Goal: Answer question/provide support: Share knowledge or assist other users

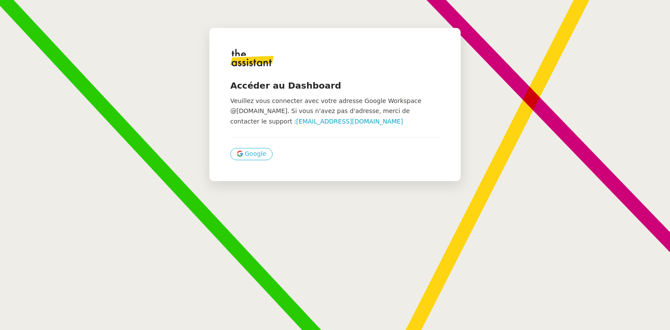
click at [245, 150] on span "Google" at bounding box center [255, 154] width 21 height 10
click at [256, 148] on button "Google" at bounding box center [251, 154] width 42 height 12
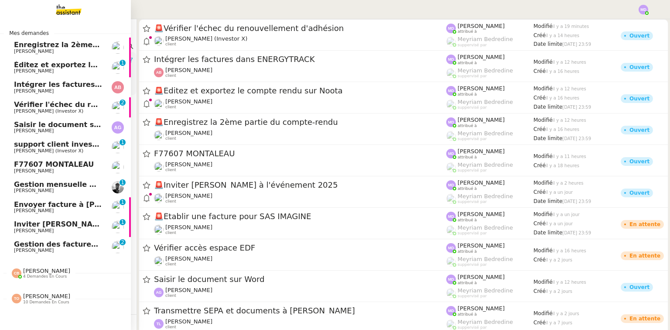
click at [16, 48] on span "[PERSON_NAME]" at bounding box center [34, 51] width 40 height 6
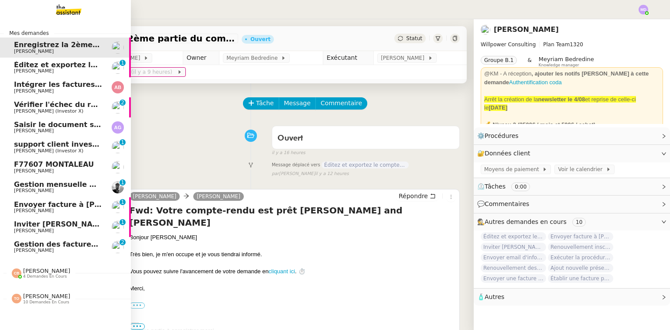
click at [57, 121] on span "Saisir le document sur Word" at bounding box center [69, 124] width 111 height 8
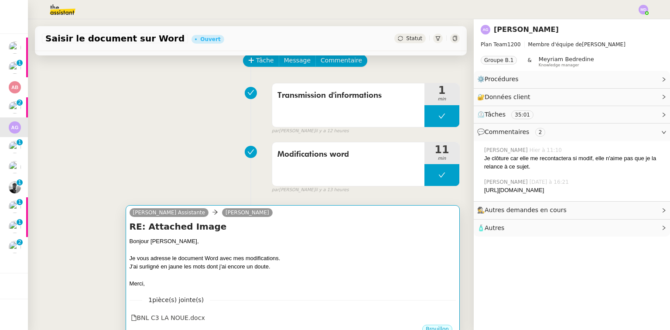
scroll to position [140, 0]
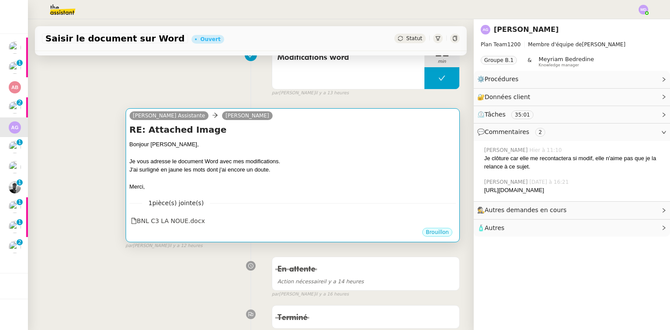
click at [286, 171] on div "J'ai surligné en jaune les mots dont j'ai encore un doute." at bounding box center [293, 169] width 326 height 9
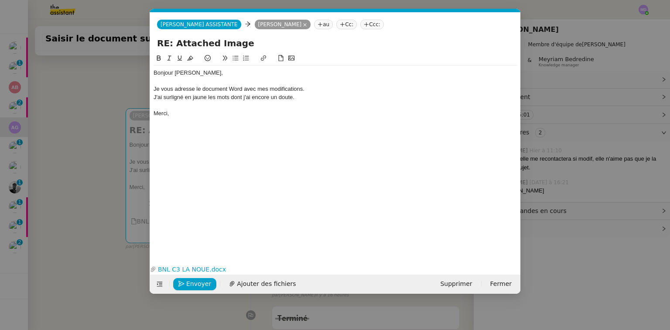
scroll to position [0, 18]
click at [201, 285] on span "Envoyer" at bounding box center [198, 284] width 25 height 10
click at [201, 285] on span "Confirmer l'envoi" at bounding box center [212, 284] width 52 height 10
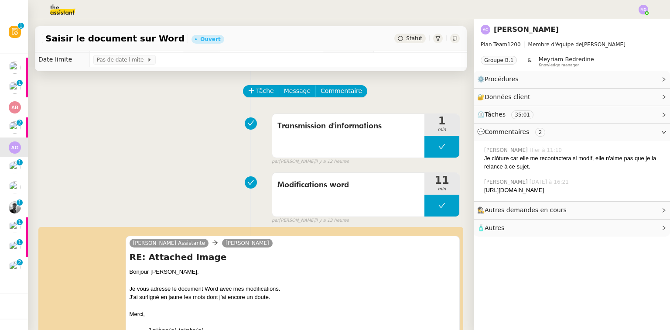
scroll to position [0, 0]
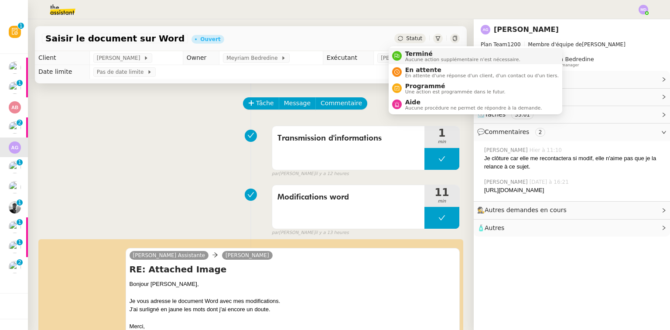
click at [407, 55] on span "Terminé" at bounding box center [462, 53] width 115 height 7
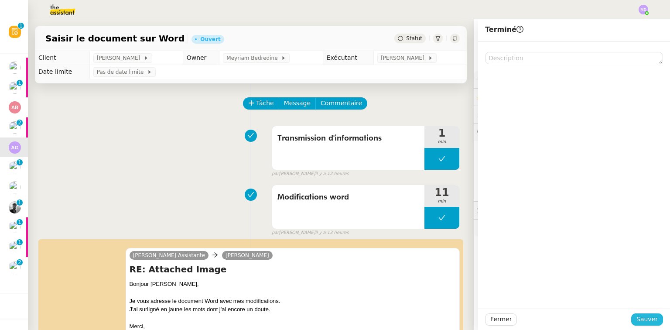
drag, startPoint x: 661, startPoint y: 319, endPoint x: 649, endPoint y: 318, distance: 12.2
click at [655, 318] on div "Fermer Sauver" at bounding box center [574, 318] width 192 height 21
click at [649, 318] on span "Sauver" at bounding box center [646, 319] width 21 height 10
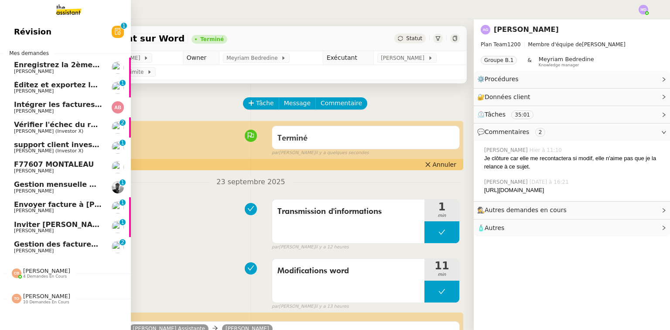
click at [22, 144] on span "support client investorX" at bounding box center [61, 144] width 95 height 8
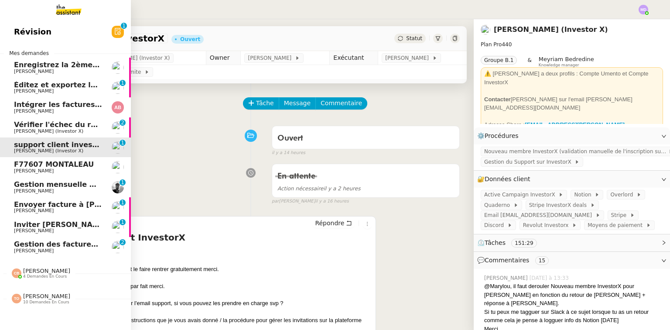
click at [82, 210] on span "Cédric Tempestini" at bounding box center [58, 210] width 88 height 5
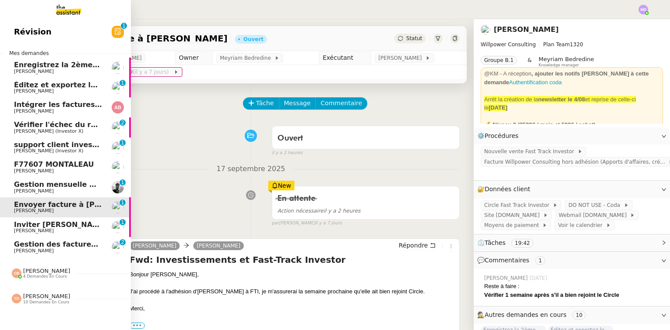
click at [40, 230] on span "Cédric Tempestini" at bounding box center [34, 231] width 40 height 6
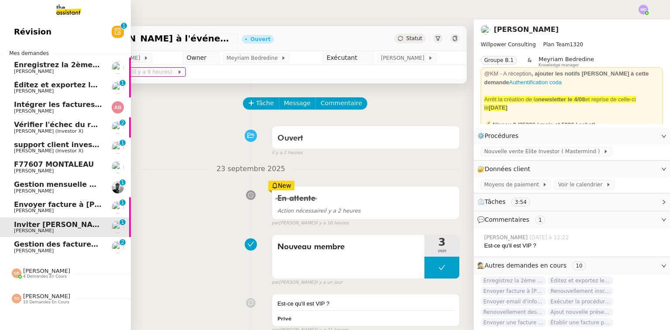
click at [64, 249] on span "Charles Da Conceicao" at bounding box center [58, 250] width 88 height 5
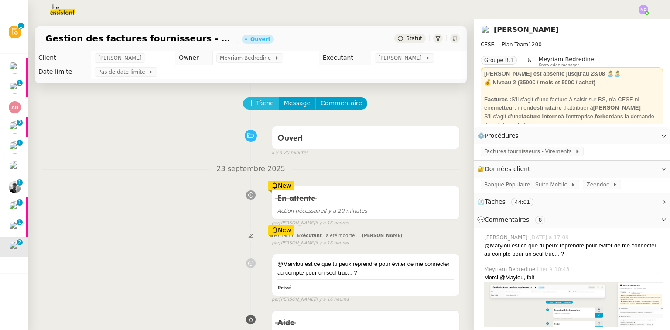
click at [259, 103] on span "Tâche" at bounding box center [265, 103] width 18 height 10
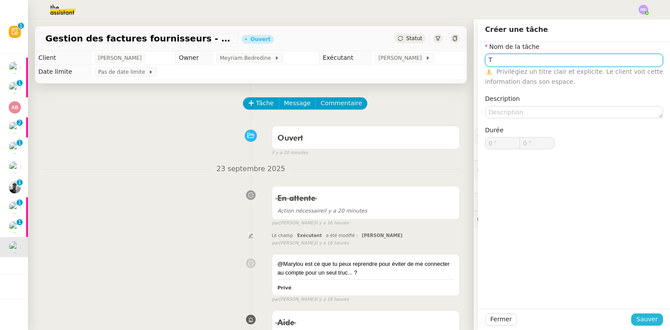
type input "T"
click at [643, 320] on span "Sauver" at bounding box center [646, 319] width 21 height 10
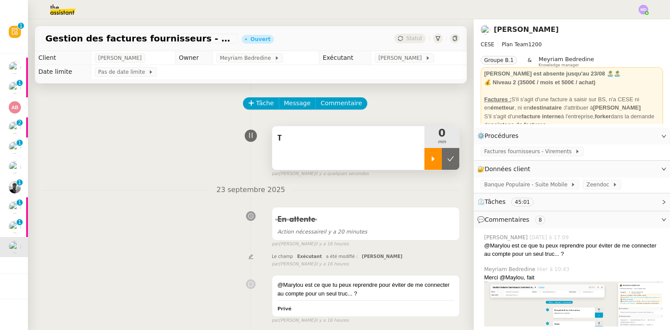
click at [429, 160] on div at bounding box center [432, 159] width 17 height 22
click at [331, 150] on div "T" at bounding box center [348, 148] width 152 height 44
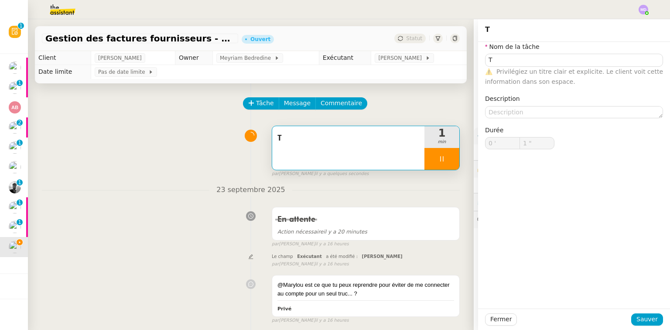
click at [306, 153] on div "T" at bounding box center [348, 148] width 152 height 44
type input "2 ""
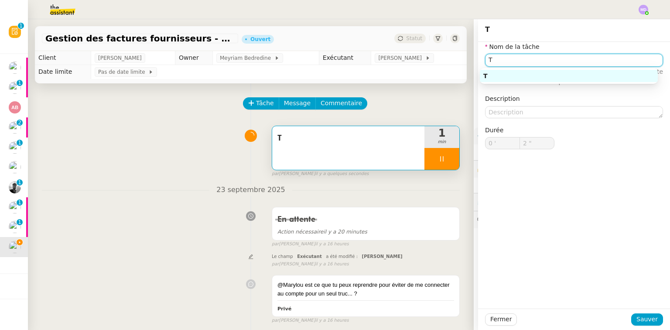
click at [510, 63] on input "T" at bounding box center [574, 60] width 178 height 13
type input "Trait"
type input "3 ""
type input "Traitement des"
type input "4 ""
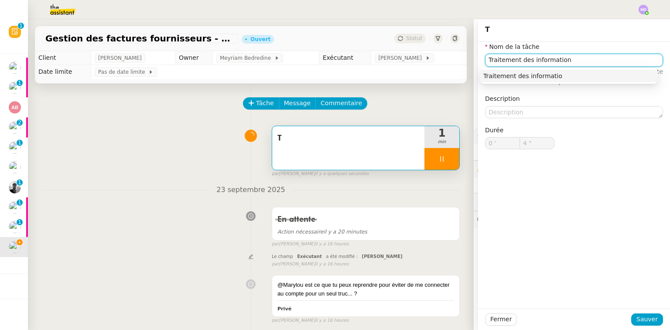
type input "Traitement des informations"
type input "6 ""
click at [539, 75] on div "Traitement des informations" at bounding box center [568, 76] width 171 height 8
type input "Traitement des informations"
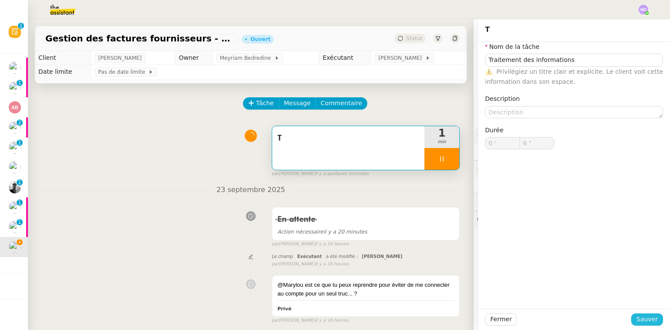
drag, startPoint x: 640, startPoint y: 316, endPoint x: 548, endPoint y: 300, distance: 93.3
click at [640, 317] on span "Sauver" at bounding box center [646, 319] width 21 height 10
type input "7 ""
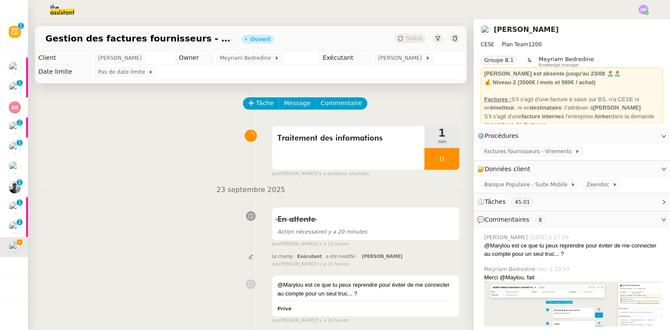
click at [325, 109] on button "Commentaire" at bounding box center [341, 103] width 52 height 12
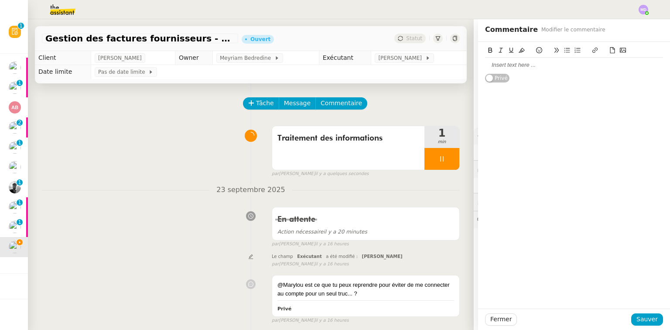
click at [506, 67] on div at bounding box center [574, 65] width 178 height 8
click at [537, 70] on div "Coralie la dernière fois que j'ai vérifié les comptes, Aurélia m'a répondu qu'i…" at bounding box center [574, 73] width 178 height 24
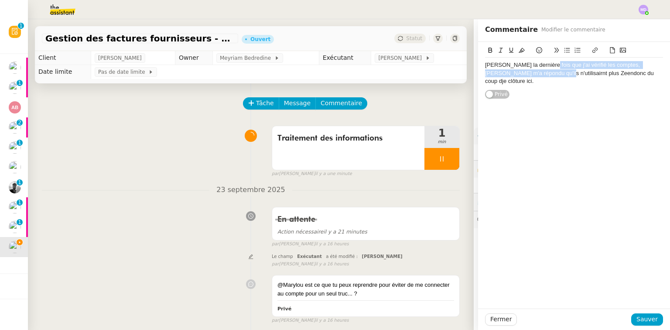
click at [535, 73] on div "Coralie la dernière fois que j'ai vérifié les comptes, Aurélia m'a répondu qu'i…" at bounding box center [574, 73] width 178 height 24
click at [534, 75] on div "Coralie la dernière fois que j'ai vérifié les comptes, Aurélia m'a répondu qu'i…" at bounding box center [574, 73] width 178 height 24
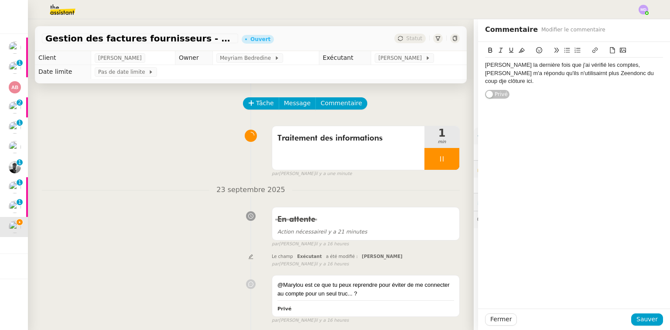
click at [0, 0] on lt-span "utilisai e nt" at bounding box center [0, 0] width 0 height 0
click at [605, 72] on div "Coralie la dernière fois que j'ai vérifié les comptes, Aurélia m'a répondu qu'i…" at bounding box center [574, 73] width 178 height 24
click at [610, 72] on div "Coralie la dernière fois que j'ai vérifié les comptes, Aurélia m'a répondu qu'i…" at bounding box center [574, 73] width 178 height 24
click at [640, 69] on div "Coralie la dernière fois que j'ai vérifié les comptes, Aurélia m'a répondu qu'i…" at bounding box center [574, 73] width 178 height 24
click at [639, 318] on span "Sauver" at bounding box center [646, 319] width 21 height 10
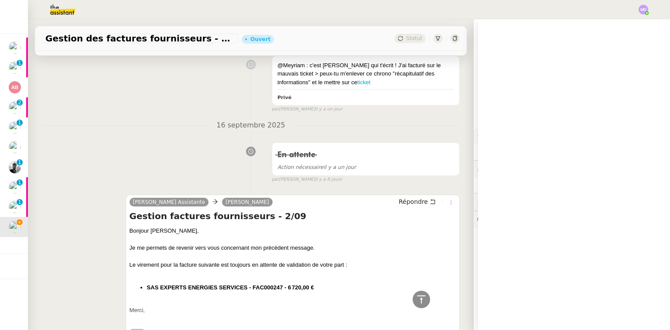
scroll to position [523, 0]
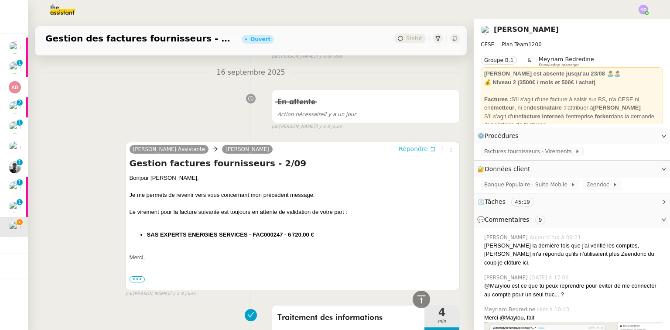
click at [417, 144] on span "Répondre" at bounding box center [413, 148] width 29 height 9
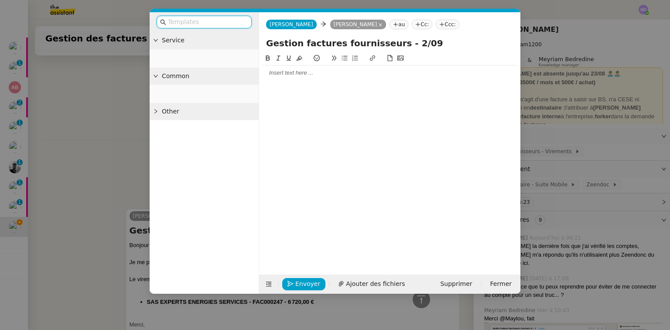
scroll to position [590, 0]
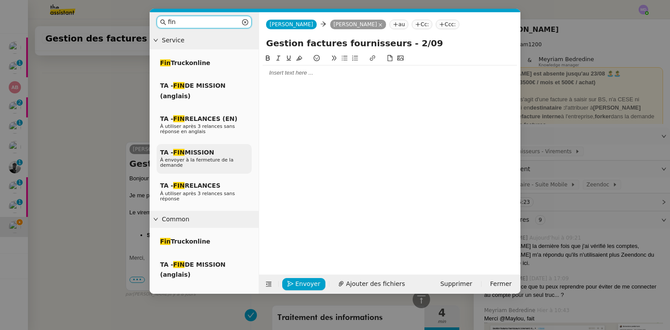
type input "fin"
click at [200, 160] on span "À envoyer à la fermeture de la demande" at bounding box center [196, 162] width 73 height 11
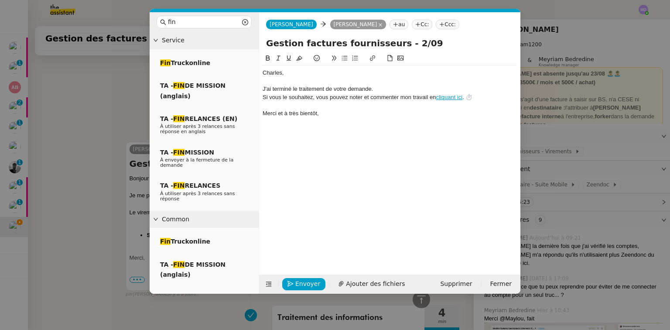
click at [263, 73] on div "﻿Charles﻿," at bounding box center [389, 73] width 254 height 8
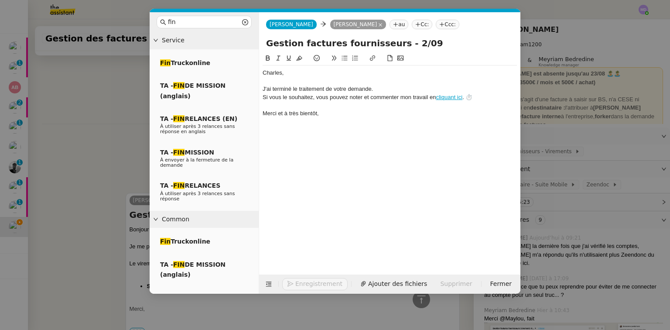
scroll to position [641, 0]
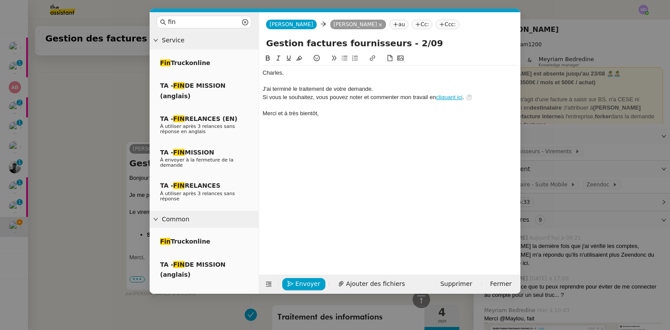
click at [281, 83] on div at bounding box center [389, 81] width 254 height 8
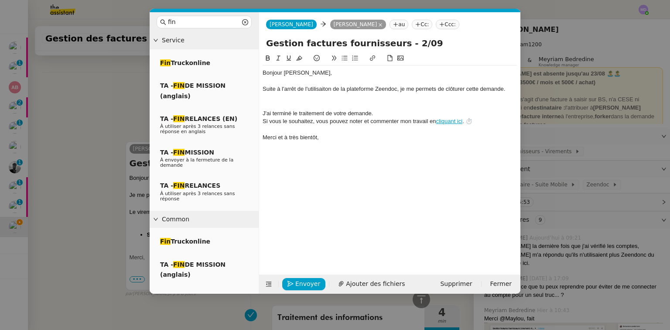
scroll to position [667, 0]
click at [322, 89] on div "Suite à l'arrêt de l'utilisaiton de la plateforme Zeendoc, je me permets de clô…" at bounding box center [389, 89] width 254 height 8
click at [0, 0] on lt-span "utilisation" at bounding box center [0, 0] width 0 height 0
click at [308, 282] on span "Envoyer" at bounding box center [307, 284] width 25 height 10
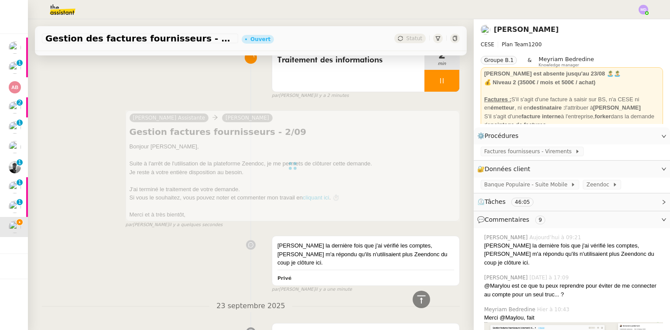
scroll to position [0, 0]
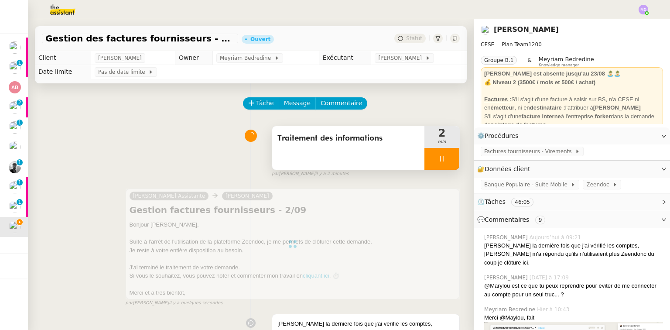
click at [440, 163] on div at bounding box center [441, 159] width 35 height 22
drag, startPoint x: 440, startPoint y: 163, endPoint x: 422, endPoint y: 105, distance: 60.6
click at [442, 162] on button at bounding box center [450, 159] width 17 height 22
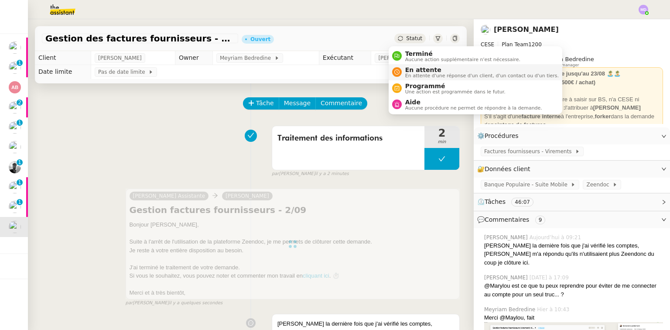
drag, startPoint x: 406, startPoint y: 51, endPoint x: 435, endPoint y: 72, distance: 35.7
click at [406, 51] on span "Terminé" at bounding box center [462, 53] width 115 height 7
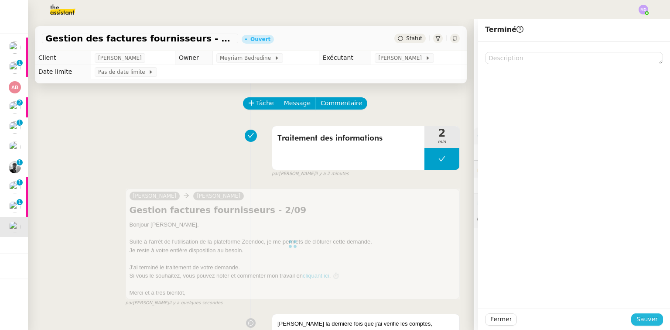
click at [652, 324] on div "Fermer Sauver" at bounding box center [574, 318] width 192 height 21
click at [637, 320] on span "Sauver" at bounding box center [646, 319] width 21 height 10
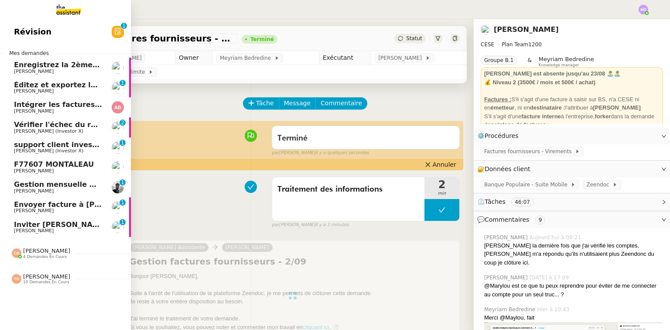
click at [24, 224] on span "Inviter Steve Levy à l'événement 2025" at bounding box center [100, 224] width 173 height 8
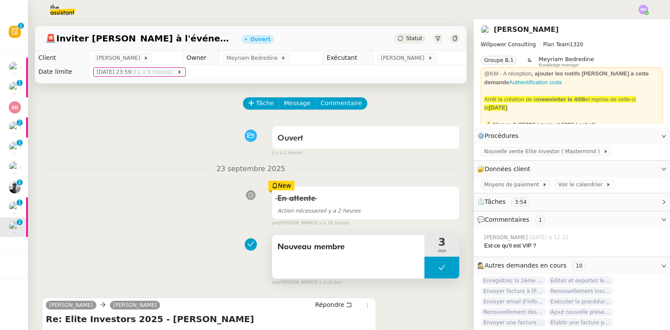
click at [438, 268] on icon at bounding box center [441, 267] width 7 height 7
click at [432, 269] on icon at bounding box center [433, 267] width 3 height 5
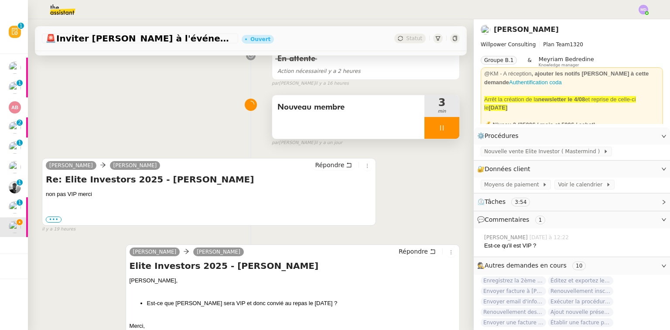
scroll to position [209, 0]
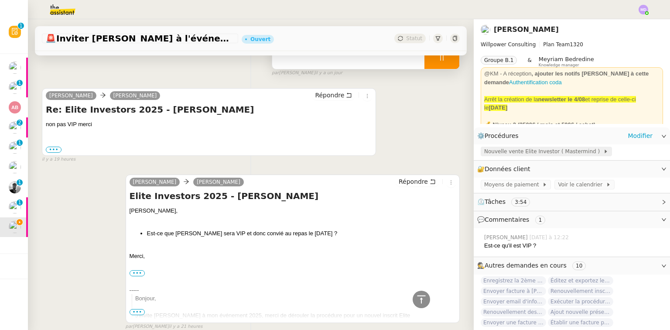
click at [497, 151] on span "Nouvelle vente Elite Investor ( Mastermind )" at bounding box center [543, 151] width 119 height 9
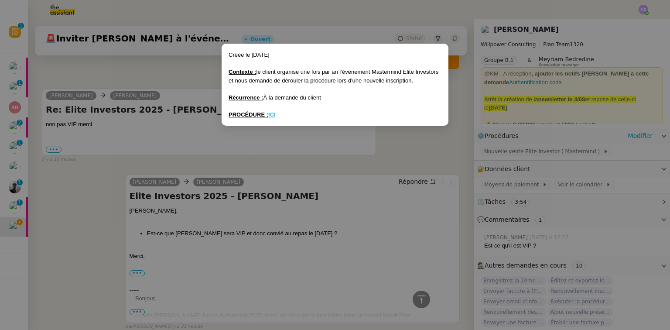
click at [274, 113] on u "ICI" at bounding box center [271, 114] width 7 height 7
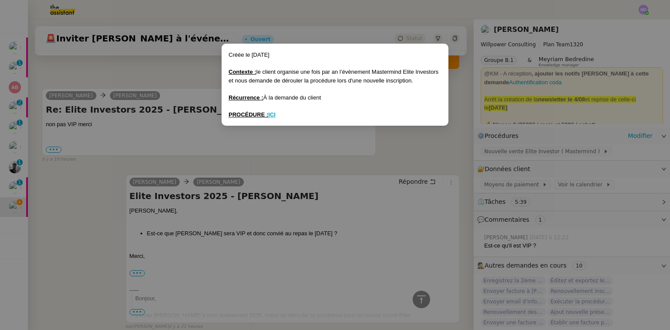
click at [108, 167] on nz-modal-container "Créée le 1/07/25 Contexte : le client organise une fois par an l’évènement Mast…" at bounding box center [335, 165] width 670 height 330
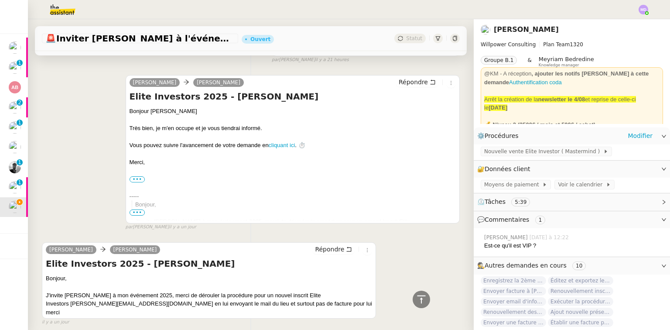
scroll to position [557, 0]
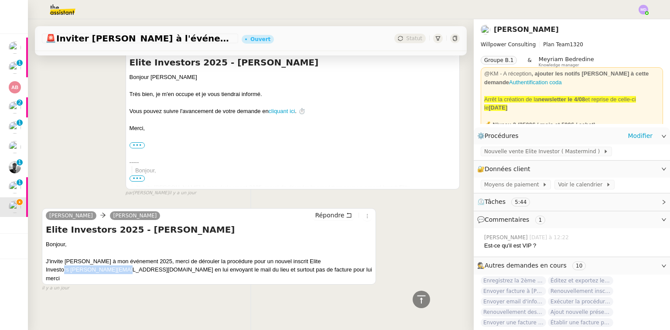
drag, startPoint x: 71, startPoint y: 272, endPoint x: 127, endPoint y: 269, distance: 56.3
click at [127, 269] on div "J'invite Steve Levy à mon événement 2025, merci de dérouler la procédure pour u…" at bounding box center [209, 270] width 326 height 26
copy div "steve@investorx.deals"
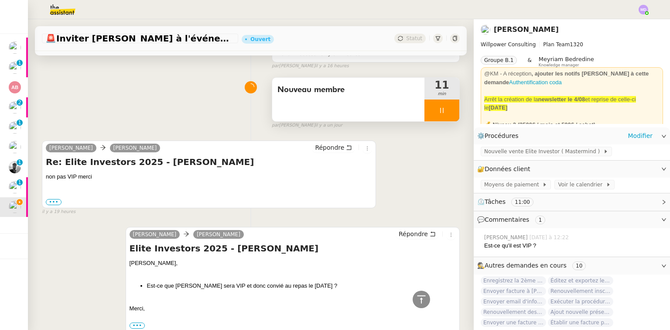
scroll to position [69, 0]
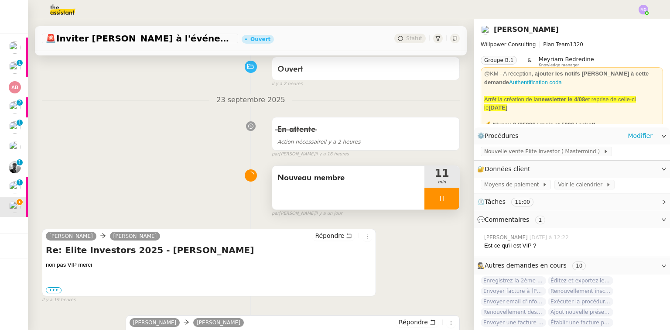
drag, startPoint x: 422, startPoint y: 201, endPoint x: 433, endPoint y: 201, distance: 10.5
click at [424, 201] on div at bounding box center [441, 198] width 35 height 22
click at [447, 201] on icon at bounding box center [450, 198] width 7 height 7
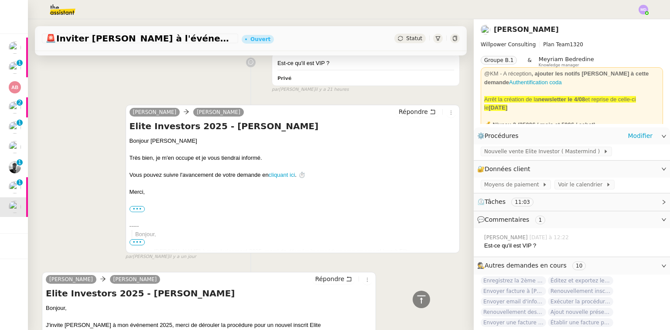
scroll to position [418, 0]
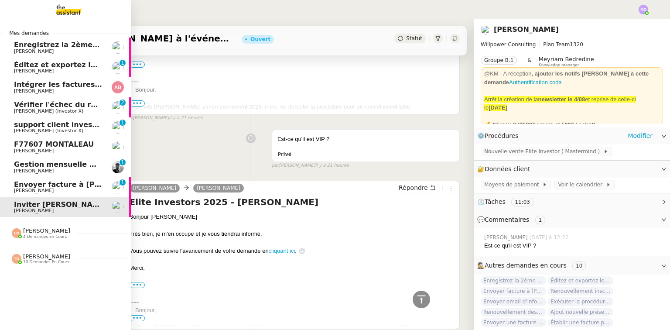
click at [61, 189] on span "Cédric Tempestini" at bounding box center [58, 190] width 88 height 5
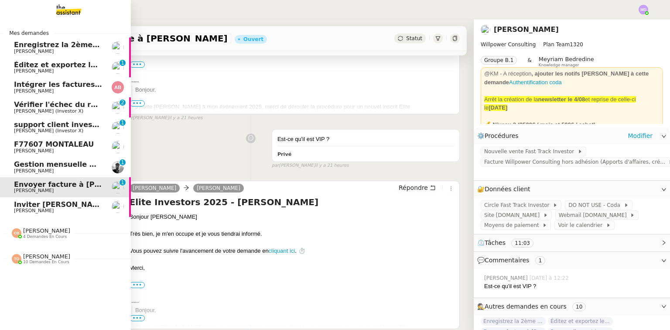
scroll to position [116, 0]
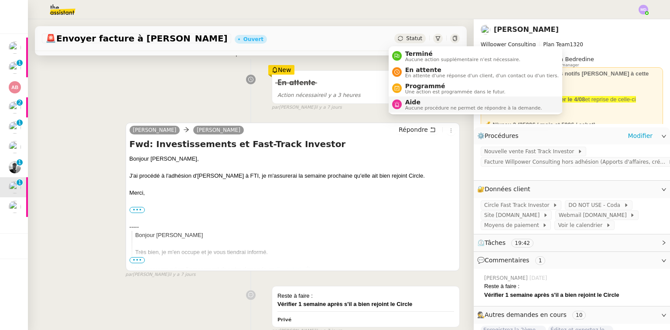
click at [411, 103] on span "Aide" at bounding box center [473, 102] width 137 height 7
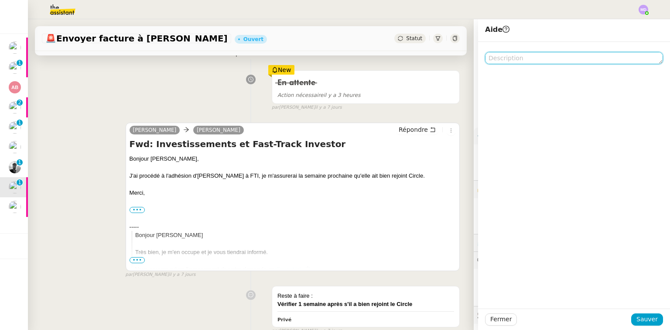
click at [486, 55] on textarea at bounding box center [574, 58] width 178 height 12
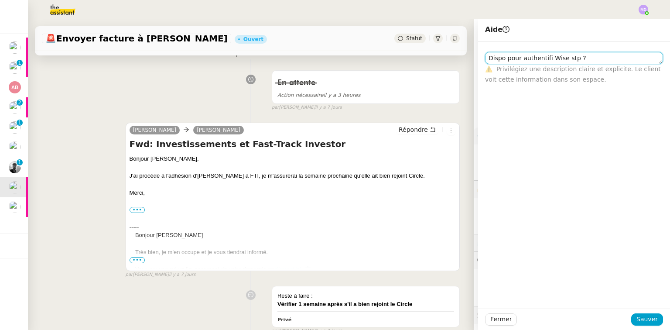
click at [485, 55] on textarea "Dispo pour authentifi Wise stp ?" at bounding box center [574, 58] width 178 height 12
type textarea "Hello Dispo pour authentifi Wise stp ?"
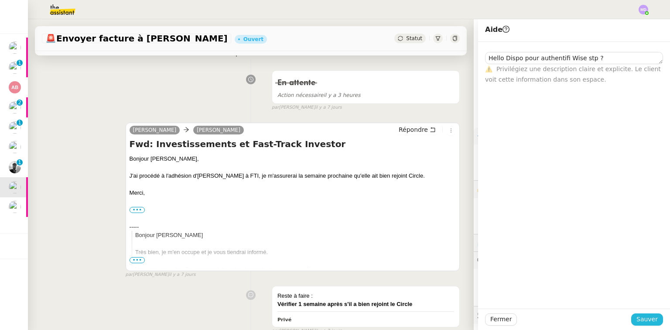
drag, startPoint x: 639, startPoint y: 317, endPoint x: 507, endPoint y: 286, distance: 135.5
click at [639, 317] on span "Sauver" at bounding box center [646, 319] width 21 height 10
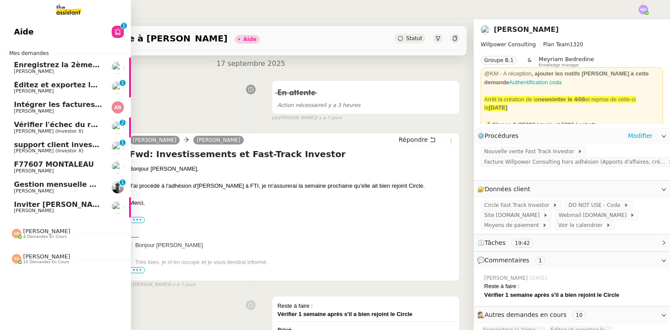
click at [28, 186] on span "Gestion mensuelle NDF et indemnités kilométriques - septembre 2025" at bounding box center [152, 184] width 277 height 8
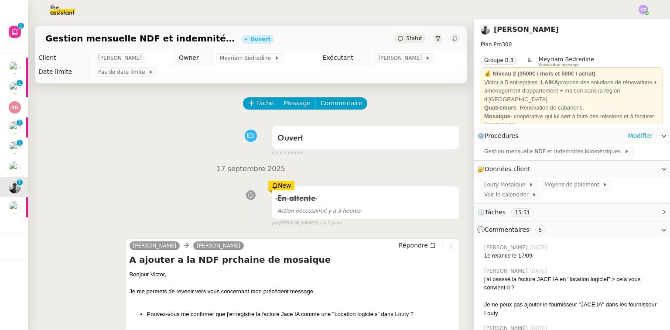
click at [258, 112] on div "Tâche Message Commentaire" at bounding box center [352, 107] width 216 height 21
click at [260, 103] on span "Tâche" at bounding box center [265, 103] width 18 height 10
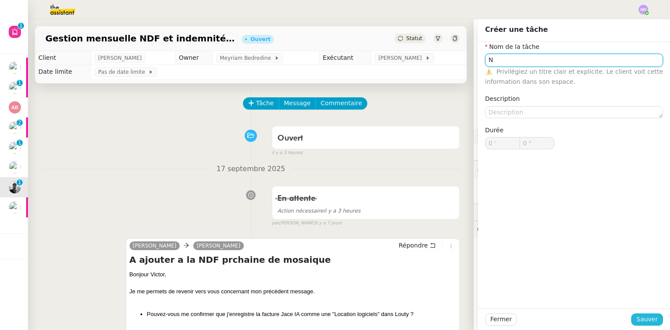
type input "N"
drag, startPoint x: 649, startPoint y: 321, endPoint x: 614, endPoint y: 303, distance: 39.4
click at [647, 320] on span "Sauver" at bounding box center [646, 319] width 21 height 10
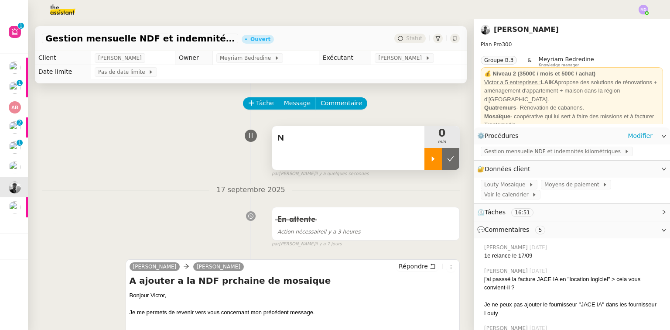
click at [424, 166] on div at bounding box center [432, 159] width 17 height 22
click at [312, 147] on div "N" at bounding box center [348, 148] width 152 height 44
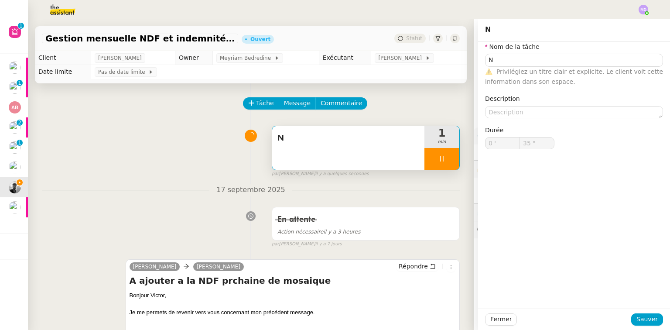
click at [438, 160] on icon at bounding box center [441, 158] width 7 height 7
click at [447, 160] on icon at bounding box center [450, 158] width 7 height 7
type input "N"
type input "0 '"
type input "35 ""
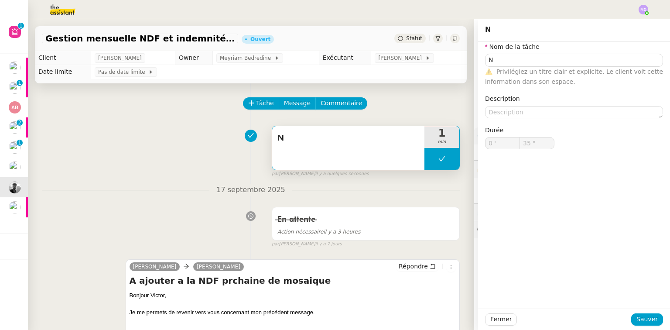
type input "N"
type input "0 '"
type input "35 ""
type input "N"
type input "0 '"
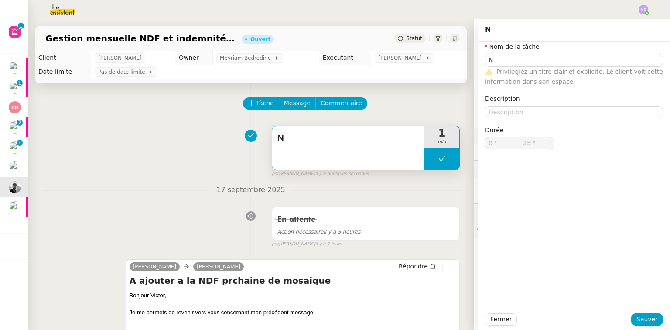
type input "35 ""
type input "N"
type input "0 '"
type input "35 ""
click at [490, 58] on nz-form-item "Nom de la tâche N ⚠️ Privilégiez un titre clair et explicite. Le client voit ce…" at bounding box center [574, 64] width 178 height 45
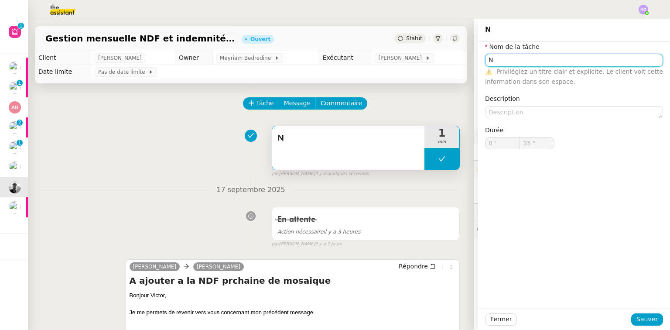
click at [490, 58] on input "N" at bounding box center [574, 60] width 178 height 13
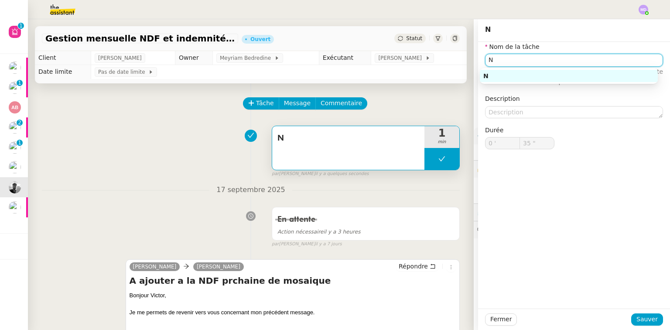
click at [472, 59] on app-ticket "Gestion mensuelle NDF et indemnités kilométriques - septembre 2025 Ouvert Statu…" at bounding box center [349, 174] width 642 height 310
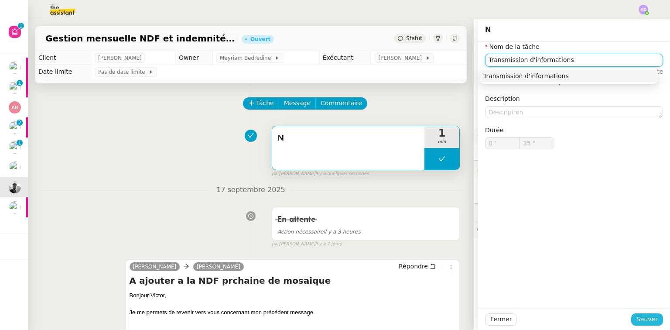
type input "Transmission d'informations"
click at [653, 316] on button "Sauver" at bounding box center [647, 319] width 32 height 12
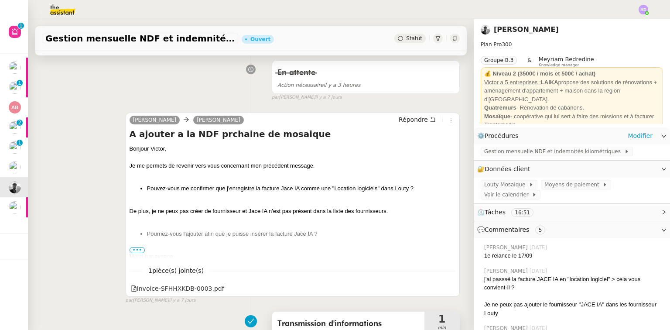
scroll to position [209, 0]
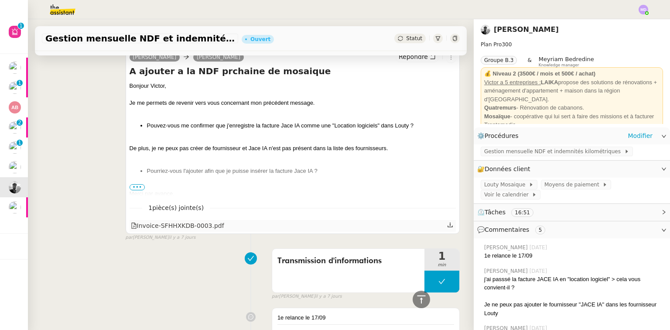
click at [447, 228] on icon at bounding box center [450, 225] width 6 height 6
drag, startPoint x: 136, startPoint y: 186, endPoint x: 140, endPoint y: 190, distance: 5.5
click at [136, 187] on span "•••" at bounding box center [138, 187] width 16 height 6
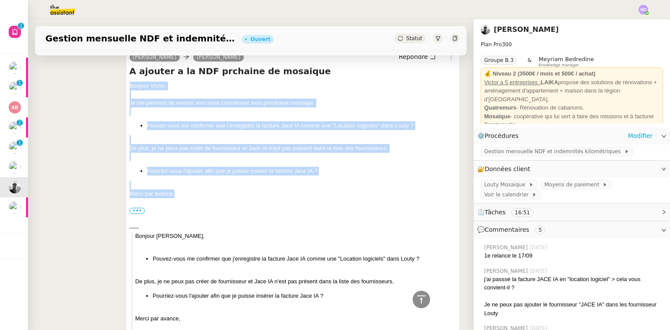
drag, startPoint x: 177, startPoint y: 195, endPoint x: 127, endPoint y: 87, distance: 118.6
click at [127, 87] on div "Marion Victor Peyre Répondre A ajouter a la NDF prchaine de mosaique Bonjour ﻿V…" at bounding box center [293, 247] width 334 height 395
copy div "Bonjour ﻿Victor﻿, Je me permets de revenir vers vous concernant mon précédent m…"
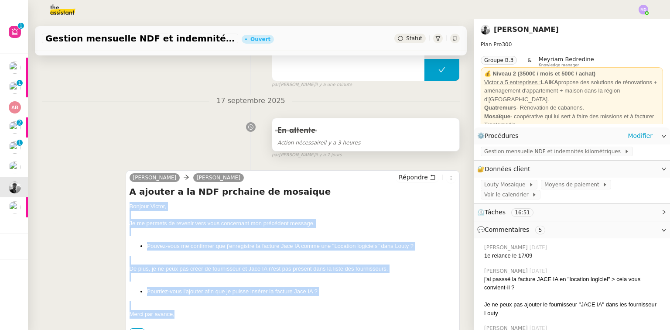
scroll to position [70, 0]
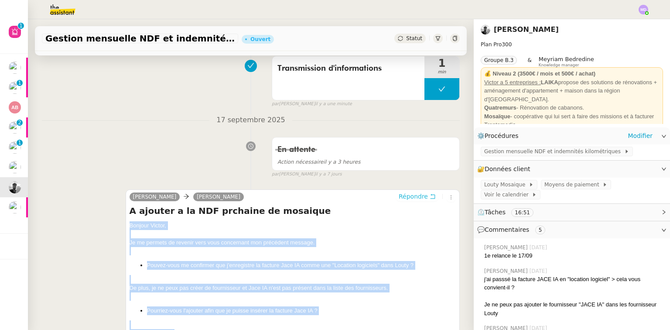
click at [414, 197] on span "Répondre" at bounding box center [413, 196] width 29 height 9
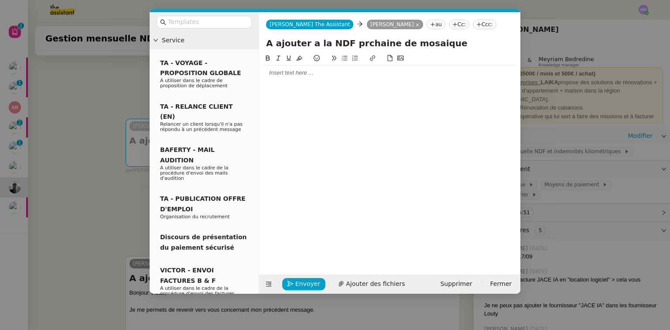
click at [302, 73] on div at bounding box center [389, 73] width 254 height 8
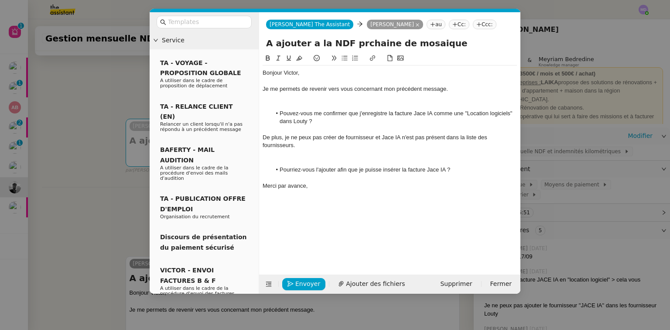
scroll to position [0, 0]
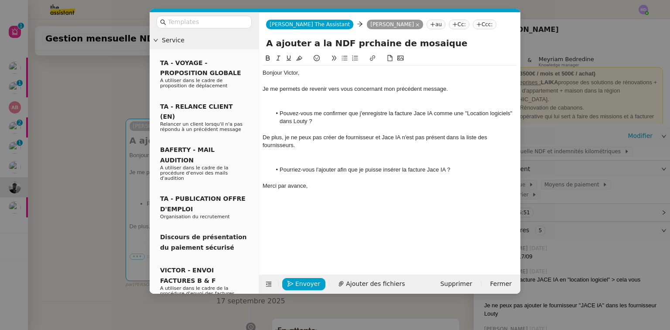
click at [315, 156] on div at bounding box center [389, 154] width 254 height 8
click at [294, 97] on div at bounding box center [389, 97] width 254 height 8
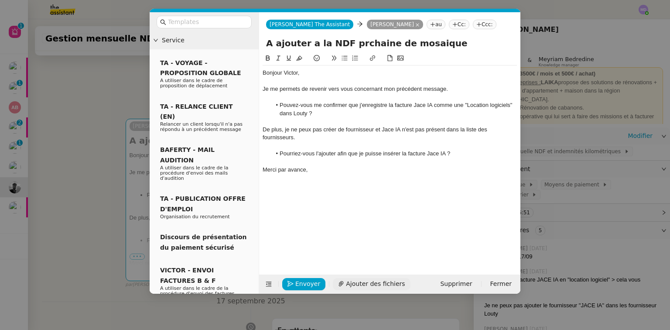
click at [362, 283] on span "Ajouter des fichiers" at bounding box center [375, 284] width 59 height 10
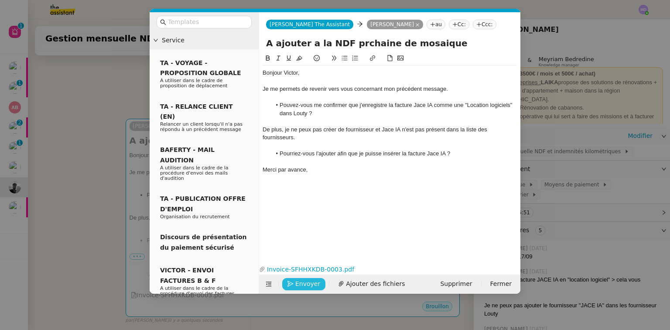
click at [309, 280] on span "Envoyer" at bounding box center [307, 284] width 25 height 10
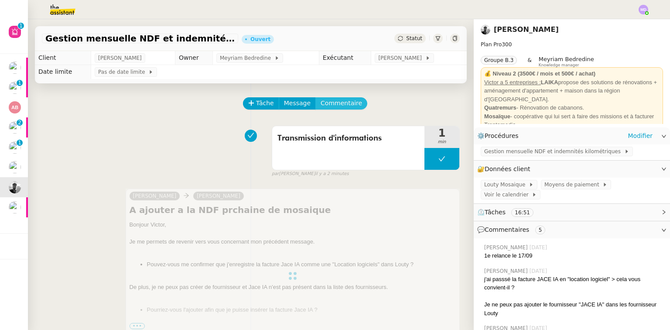
click at [335, 103] on span "Commentaire" at bounding box center [340, 103] width 41 height 10
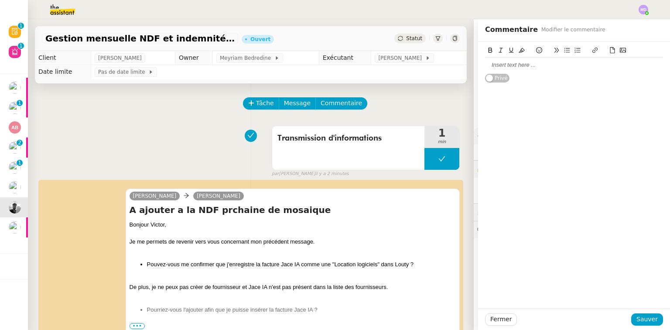
click at [507, 65] on div at bounding box center [574, 65] width 178 height 8
drag, startPoint x: 646, startPoint y: 321, endPoint x: 237, endPoint y: 246, distance: 415.3
click at [642, 320] on span "Sauver" at bounding box center [646, 319] width 21 height 10
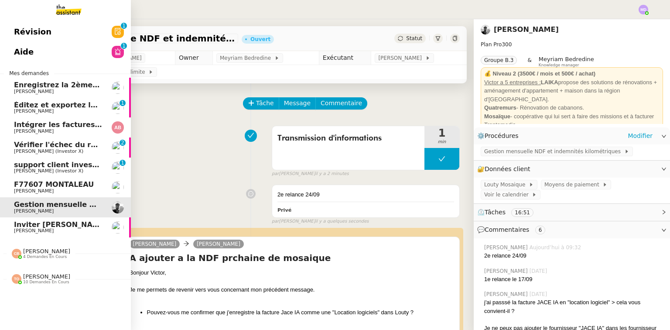
click at [64, 254] on span "Coralie Bordas 4 demandes en cours" at bounding box center [41, 253] width 69 height 11
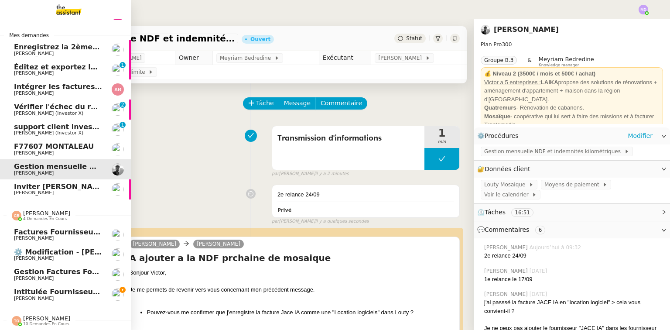
scroll to position [41, 0]
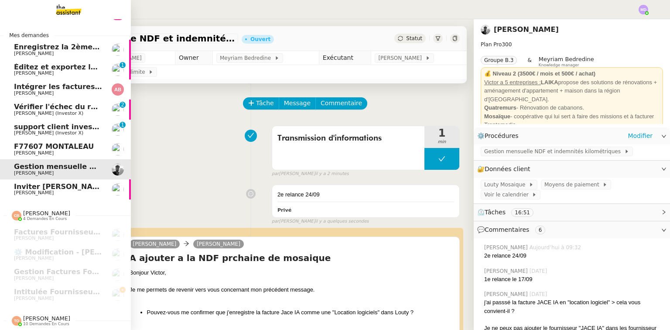
click at [49, 183] on span "Inviter Steve Levy à l'événement 2025" at bounding box center [100, 186] width 173 height 8
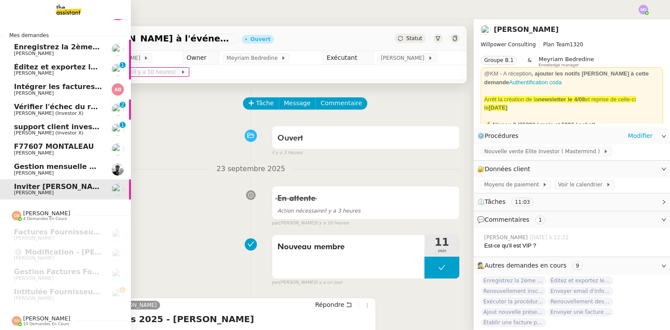
click at [51, 170] on span "Victor Peyre" at bounding box center [58, 172] width 88 height 5
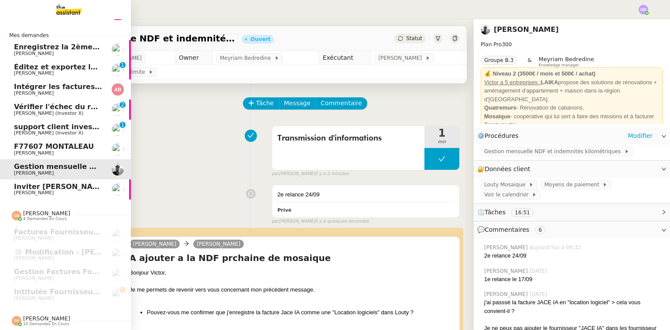
click at [55, 147] on span "F77607 MONTALEAU" at bounding box center [54, 146] width 80 height 8
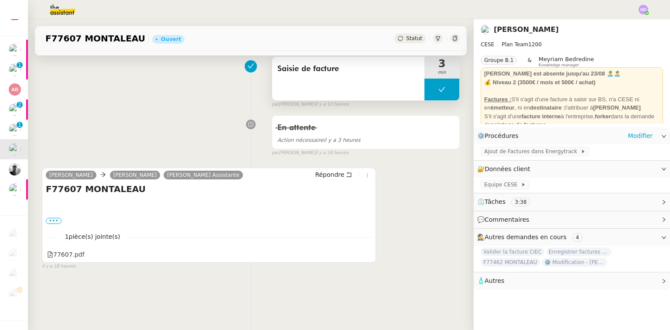
scroll to position [70, 0]
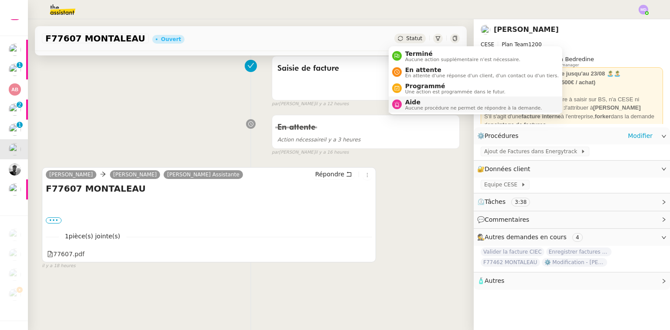
click at [412, 99] on span "Aide" at bounding box center [473, 102] width 137 height 7
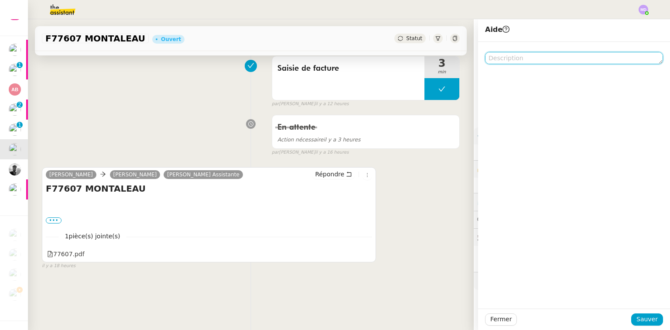
click at [542, 56] on textarea at bounding box center [574, 58] width 178 height 12
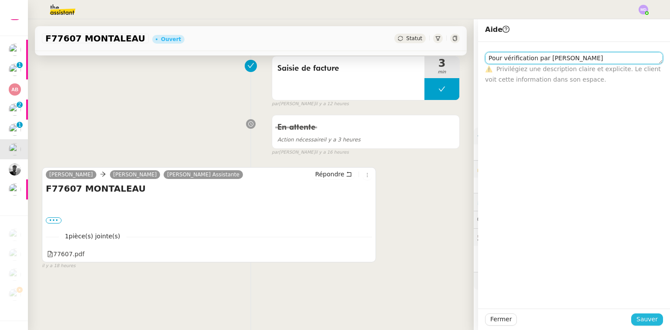
type textarea "Pour vérification par Charles stp"
click at [647, 317] on span "Sauver" at bounding box center [646, 319] width 21 height 10
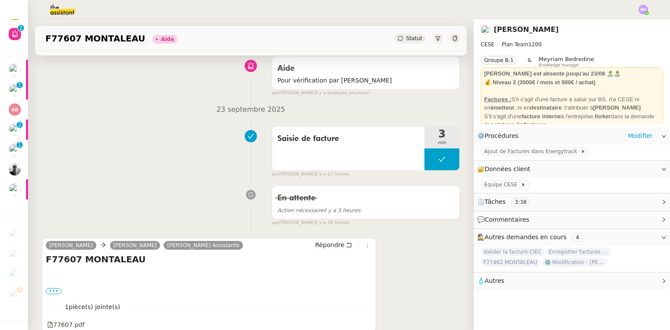
scroll to position [21, 0]
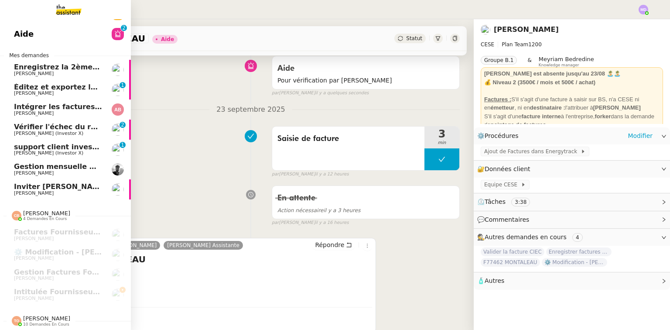
click at [54, 111] on span "Anthony Bruley" at bounding box center [58, 113] width 88 height 5
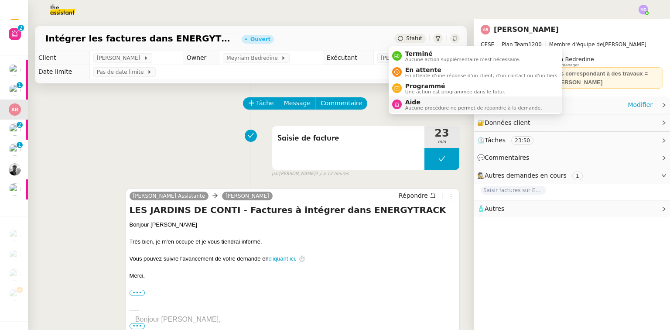
drag, startPoint x: 417, startPoint y: 103, endPoint x: 422, endPoint y: 102, distance: 5.3
click at [417, 103] on span "Aide" at bounding box center [473, 102] width 137 height 7
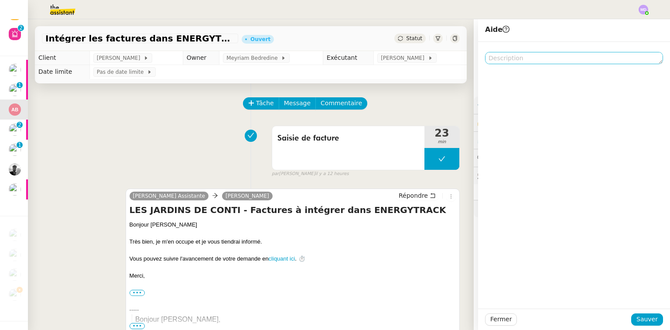
drag, startPoint x: 522, startPoint y: 68, endPoint x: 521, endPoint y: 58, distance: 10.1
click at [522, 67] on div at bounding box center [574, 175] width 192 height 266
click at [520, 58] on textarea at bounding box center [574, 58] width 178 height 12
paste textarea "Pour vérification par Charles stp"
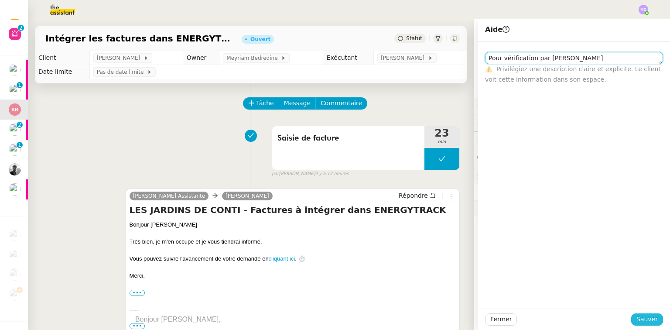
type textarea "Pour vérification par Charles stp"
click at [636, 317] on span "Sauver" at bounding box center [646, 319] width 21 height 10
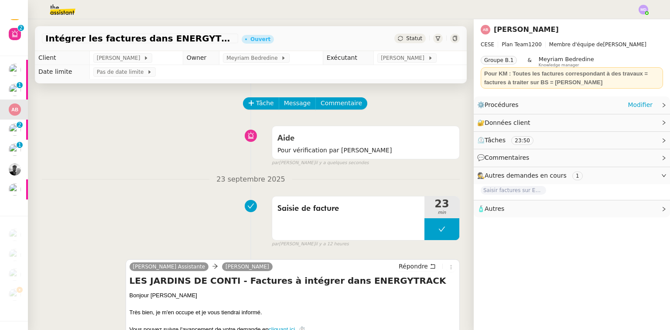
scroll to position [2, 0]
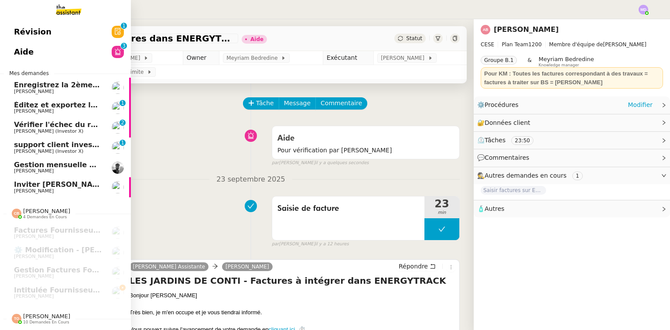
click at [44, 102] on span "Éditez et exportez le compte rendu sur Noota" at bounding box center [104, 105] width 180 height 8
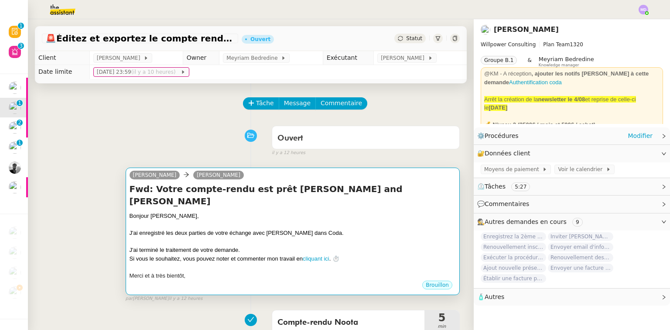
click at [271, 211] on div "Bonjour ﻿Cédric﻿," at bounding box center [293, 215] width 326 height 9
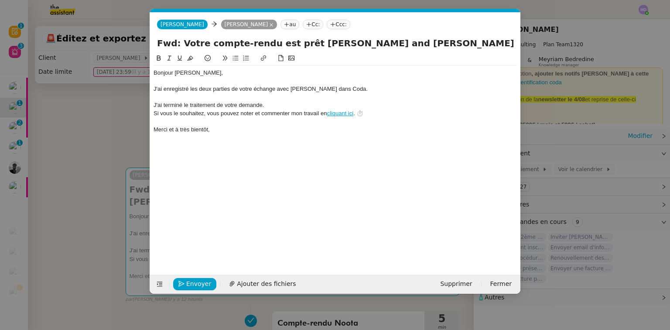
scroll to position [0, 18]
click at [202, 283] on span "Envoyer" at bounding box center [198, 284] width 25 height 10
click at [202, 283] on span "Confirmer l'envoi" at bounding box center [212, 284] width 52 height 10
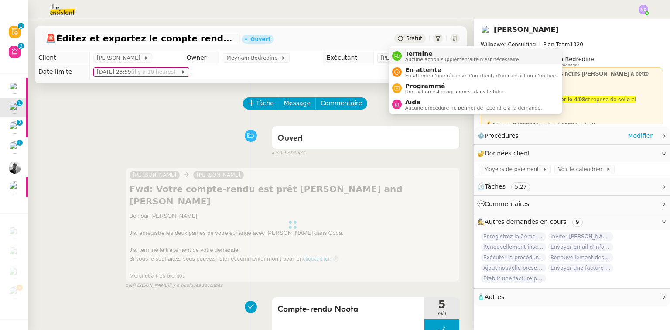
click at [403, 54] on div "Terminé Aucune action supplémentaire n'est nécessaire." at bounding box center [461, 56] width 119 height 12
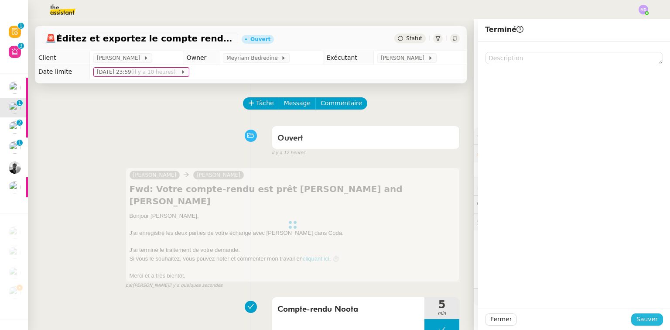
click at [637, 317] on span "Sauver" at bounding box center [646, 319] width 21 height 10
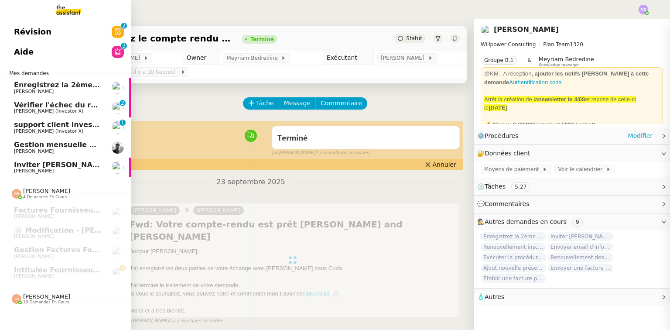
click at [14, 92] on span "Cédric Tempestini" at bounding box center [34, 92] width 40 height 6
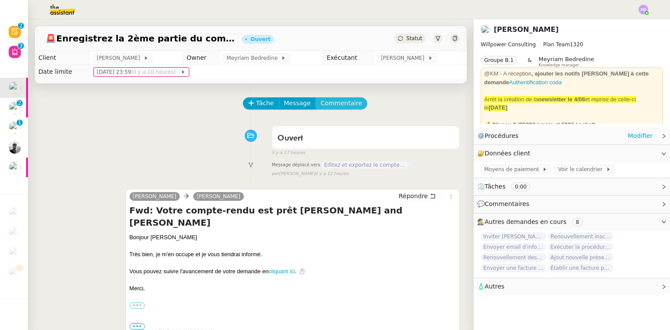
click at [331, 103] on span "Commentaire" at bounding box center [340, 103] width 41 height 10
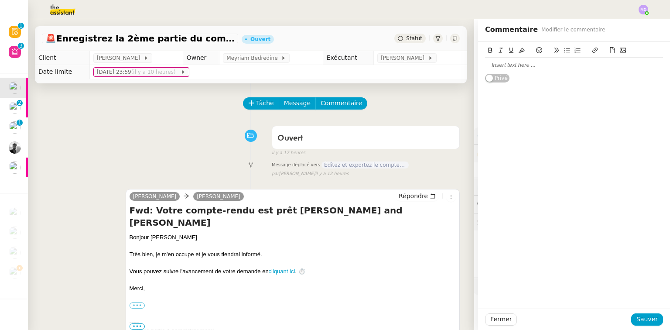
click at [492, 66] on div at bounding box center [574, 65] width 178 height 8
click at [639, 318] on span "Sauver" at bounding box center [646, 319] width 21 height 10
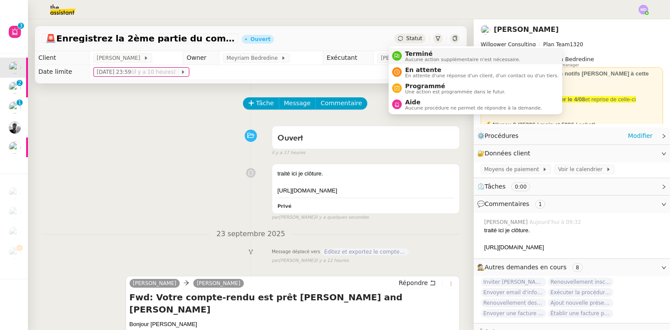
drag, startPoint x: 405, startPoint y: 52, endPoint x: 408, endPoint y: 56, distance: 5.0
click at [406, 53] on span "Terminé" at bounding box center [462, 53] width 115 height 7
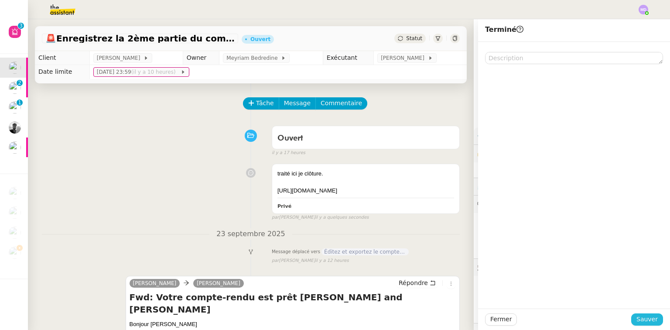
click at [645, 318] on span "Sauver" at bounding box center [646, 319] width 21 height 10
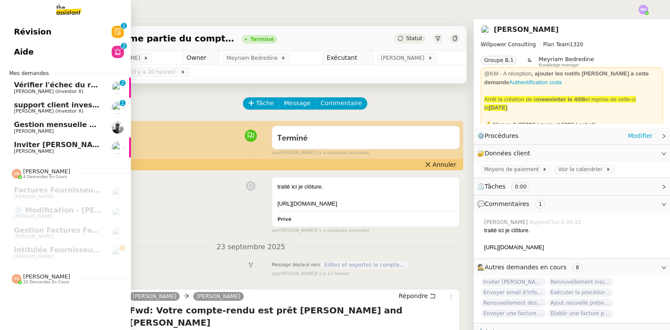
click at [22, 83] on span "Vérifier l'échec du renouvellement d'adhésion" at bounding box center [104, 85] width 181 height 8
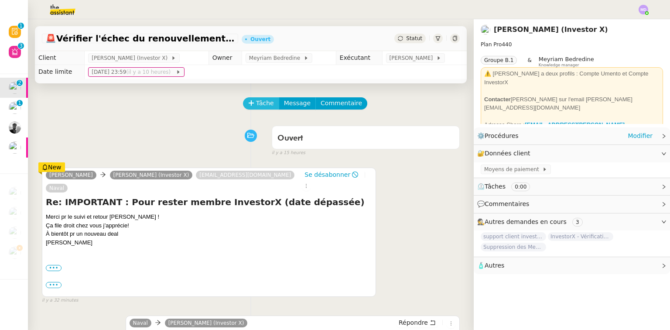
click at [249, 101] on button "Tâche" at bounding box center [261, 103] width 36 height 12
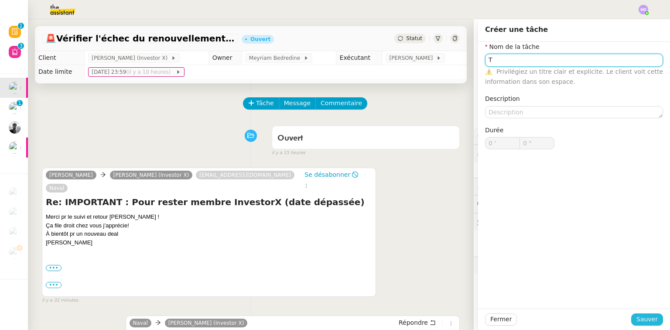
type input "T"
drag, startPoint x: 637, startPoint y: 319, endPoint x: 617, endPoint y: 314, distance: 19.9
click at [636, 319] on span "Sauver" at bounding box center [646, 319] width 21 height 10
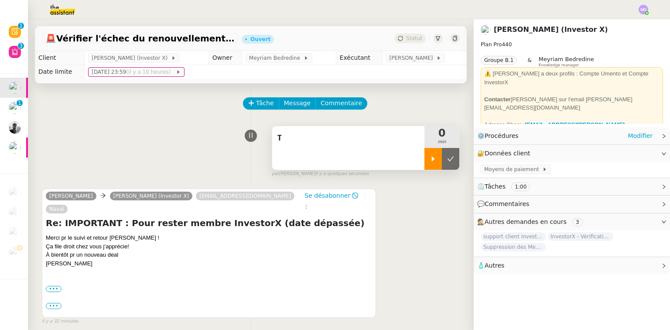
click at [424, 166] on div at bounding box center [432, 159] width 17 height 22
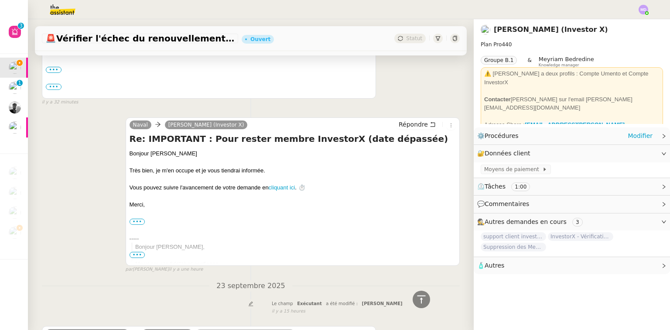
scroll to position [174, 0]
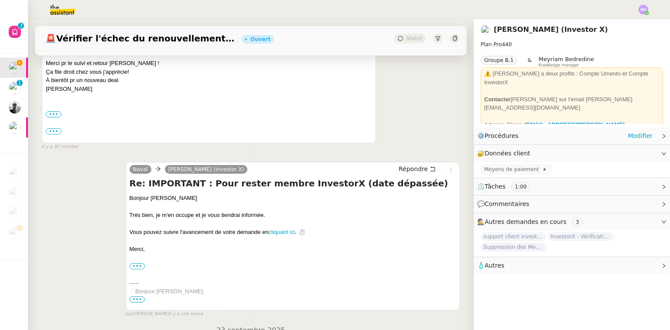
click at [135, 296] on span "•••" at bounding box center [138, 299] width 16 height 6
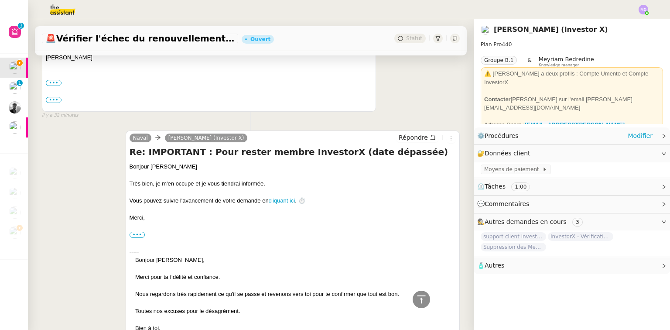
scroll to position [140, 0]
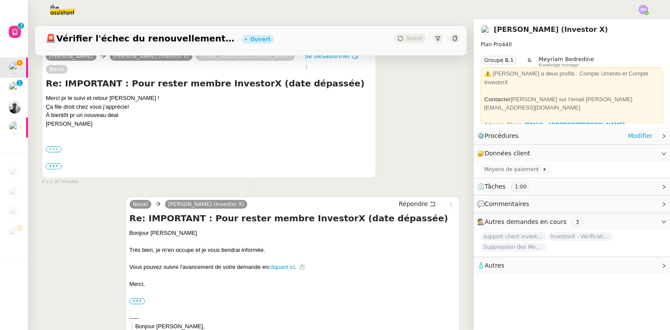
click at [52, 146] on label "•••" at bounding box center [54, 149] width 16 height 6
click at [0, 0] on input "•••" at bounding box center [0, 0] width 0 height 0
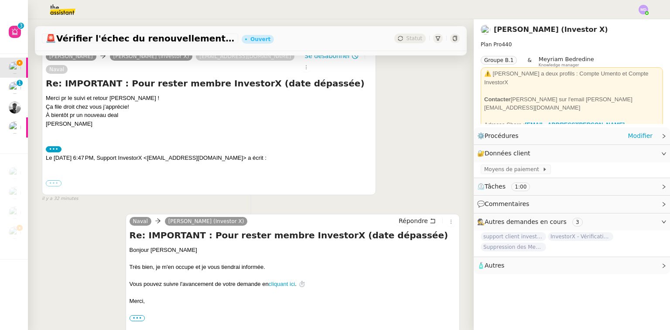
click at [51, 180] on label "•••" at bounding box center [54, 183] width 16 height 6
click at [0, 0] on input "•••" at bounding box center [0, 0] width 0 height 0
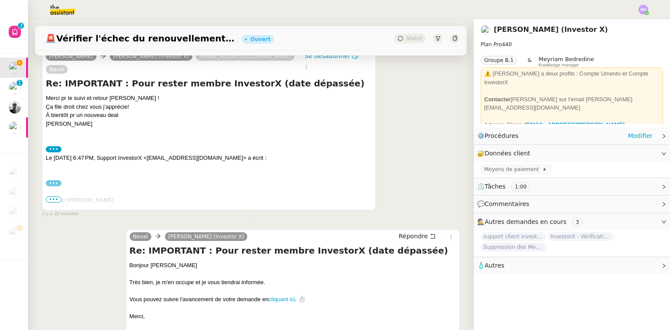
drag, startPoint x: 58, startPoint y: 184, endPoint x: 56, endPoint y: 188, distance: 5.1
click at [58, 186] on div "Re: IMPORTANT : Pour rester membre InvestorX (date dépassée) Merci pr le suivi …" at bounding box center [209, 142] width 326 height 131
click at [56, 196] on span "•••" at bounding box center [54, 199] width 16 height 6
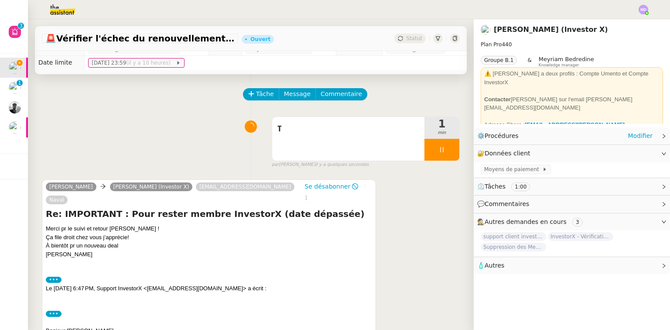
scroll to position [0, 0]
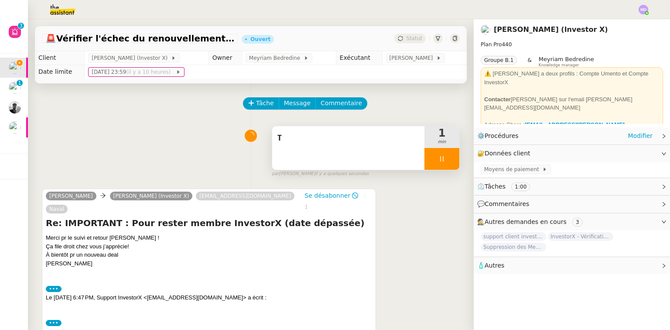
click at [352, 165] on div "T" at bounding box center [348, 148] width 152 height 44
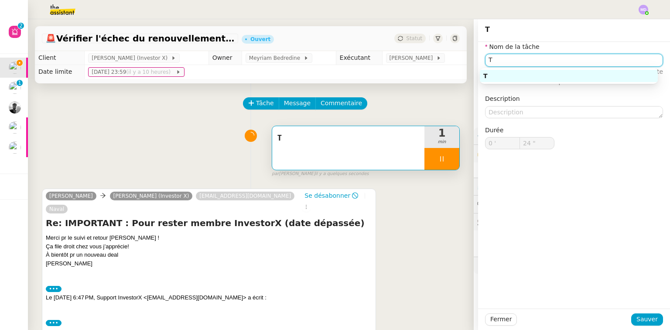
click at [504, 60] on input "T" at bounding box center [574, 60] width 178 height 13
type input "25 ""
type input "Traitement"
type input "26 ""
type input "Traitement des infor"
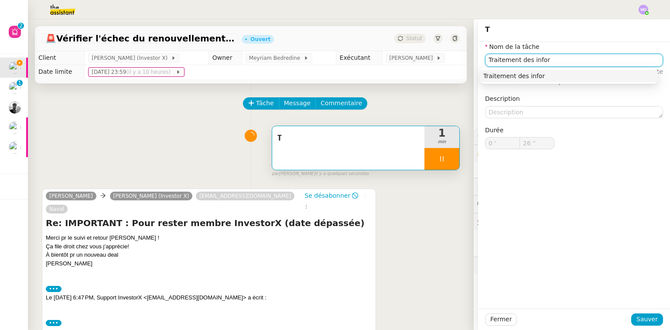
type input "27 ""
type input "Traitement des informations"
type input "28 ""
type input "Traitement des informations"
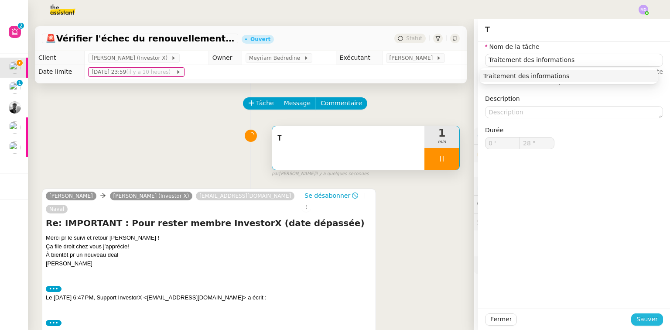
click at [644, 319] on span "Sauver" at bounding box center [646, 319] width 21 height 10
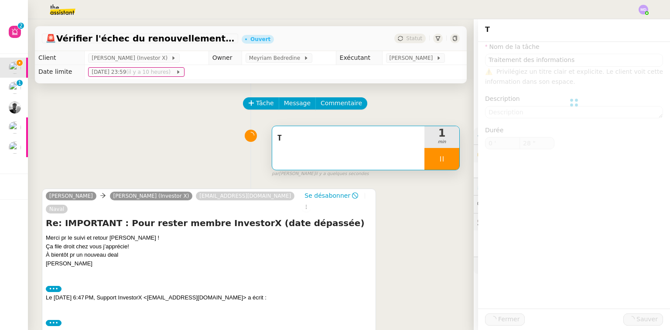
type input "29 ""
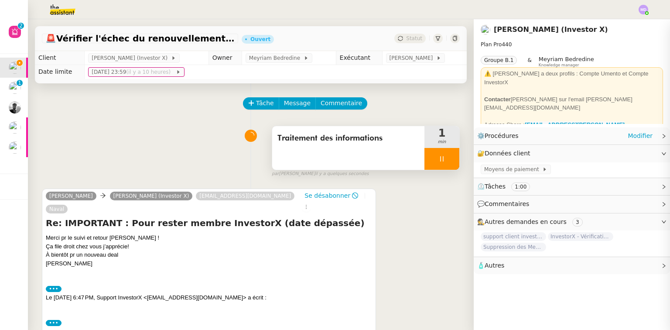
click at [450, 166] on div "Traitement des informations 1 min" at bounding box center [366, 148] width 188 height 44
click at [447, 165] on div at bounding box center [441, 159] width 35 height 22
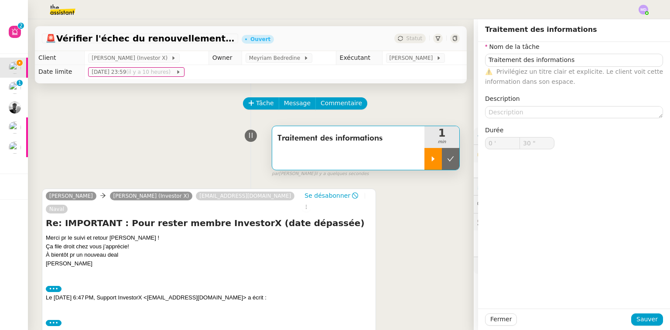
click at [447, 165] on button at bounding box center [450, 159] width 17 height 22
type input "Traitement des informations"
type input "0 '"
type input "29 ""
type input "Traitement des informations"
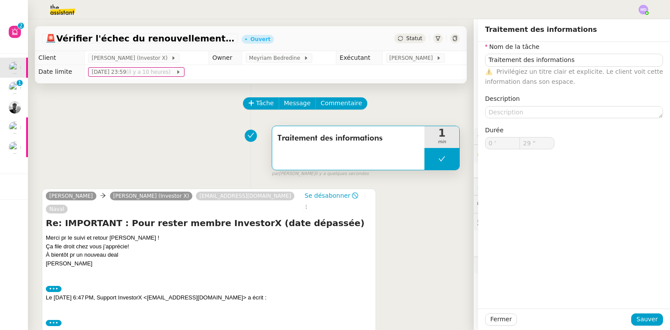
type input "0 '"
type input "29 ""
type input "Traitement des informations"
type input "0 '"
type input "29 ""
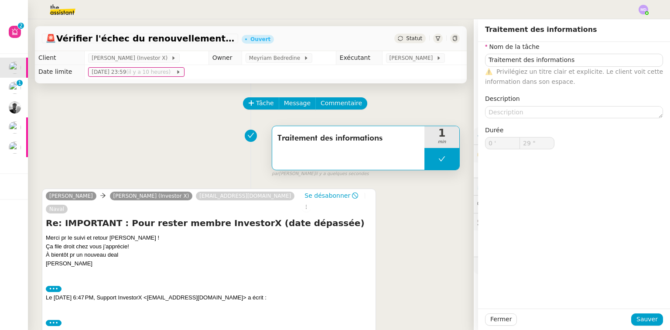
type input "Traitement des informations"
type input "0 '"
type input "29 ""
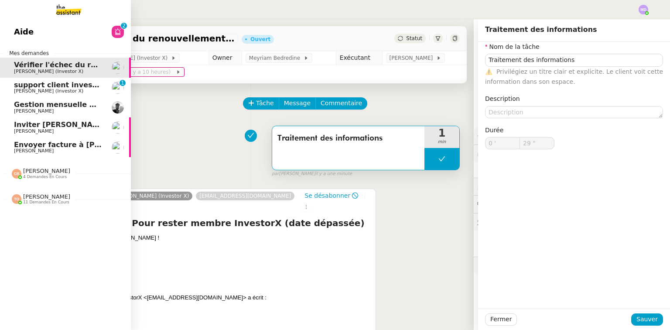
click at [42, 29] on link "Aide 0 1 2 3 4 5 6 7 8 9" at bounding box center [65, 32] width 131 height 20
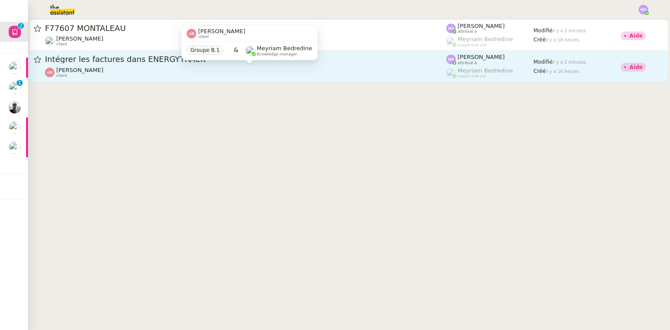
click at [206, 68] on div "Anthony Bruley client" at bounding box center [245, 72] width 401 height 11
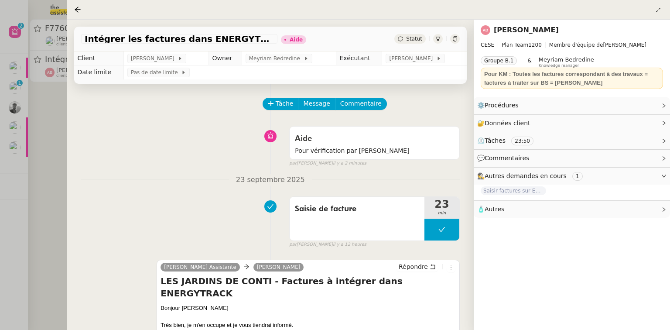
click at [15, 151] on div at bounding box center [335, 165] width 670 height 330
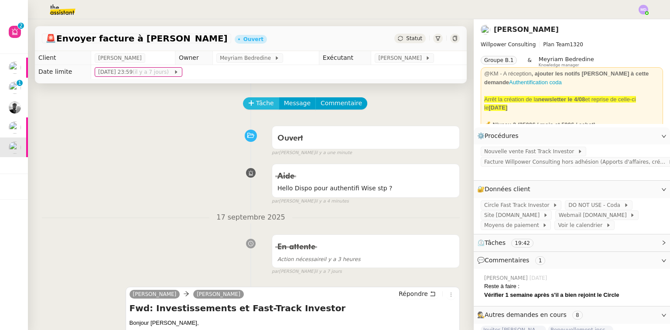
click at [252, 102] on button "Tâche" at bounding box center [261, 103] width 36 height 12
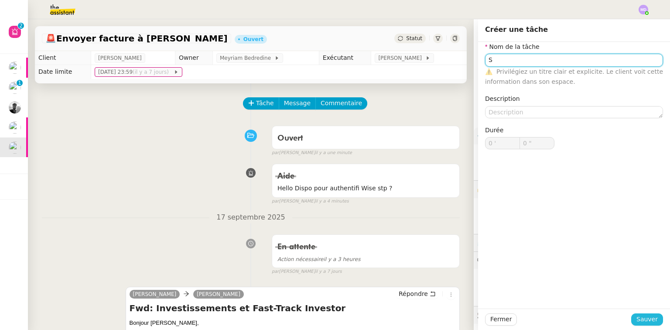
type input "S"
drag, startPoint x: 645, startPoint y: 318, endPoint x: 565, endPoint y: 270, distance: 93.5
click at [645, 318] on span "Sauver" at bounding box center [646, 319] width 21 height 10
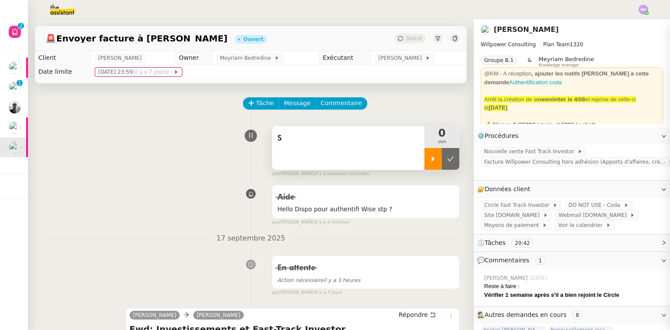
click at [424, 150] on div at bounding box center [432, 159] width 17 height 22
drag, startPoint x: 395, startPoint y: 150, endPoint x: 425, endPoint y: 130, distance: 35.2
click at [395, 149] on div "S" at bounding box center [348, 148] width 152 height 44
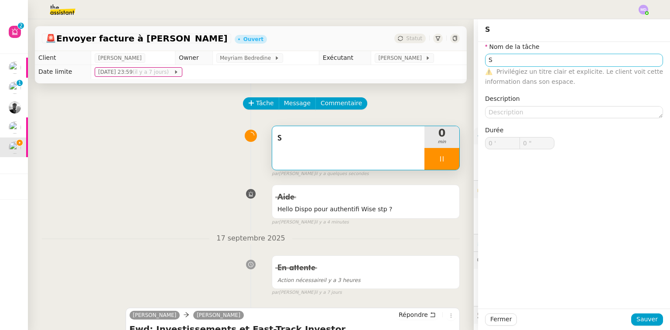
type input "1 ""
click at [549, 64] on input "S" at bounding box center [574, 60] width 178 height 13
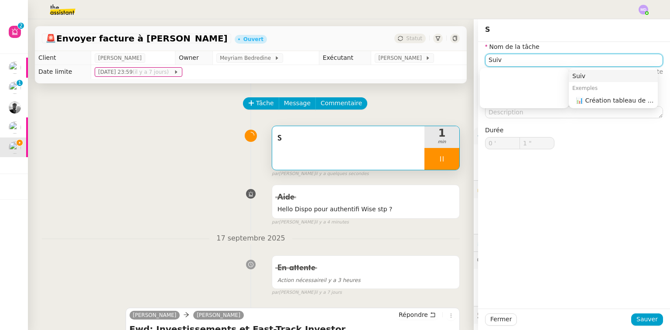
type input "Suivi"
type input "2 ""
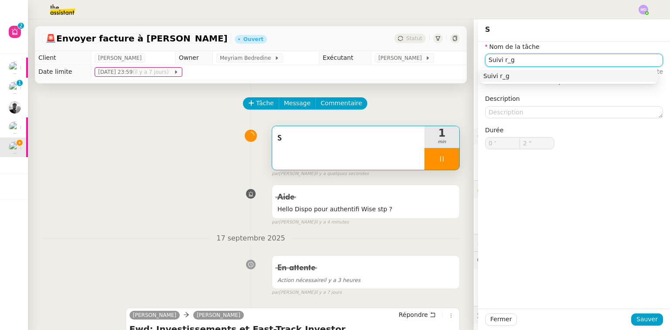
type input "Suivi r_"
type input "3 ""
type input "Suivi règlem"
type input "4 ""
type input "Suivi règlement factu"
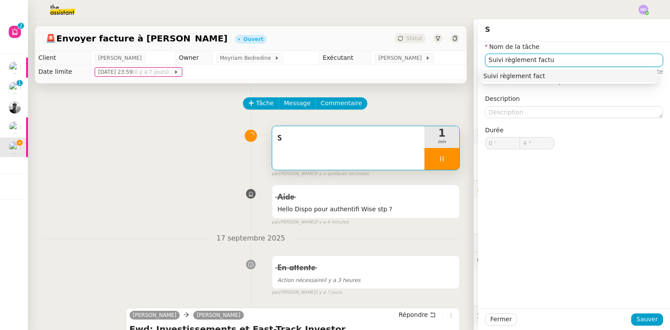
type input "5 ""
type input "Suivi règlement facture"
type input "6 ""
click at [546, 72] on nz-auto-option "Suivi règlement facture" at bounding box center [569, 76] width 178 height 12
type input "Suivi règlement facture"
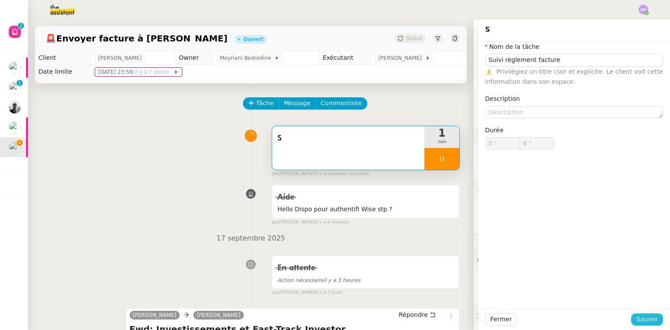
click at [647, 315] on span "Sauver" at bounding box center [646, 319] width 21 height 10
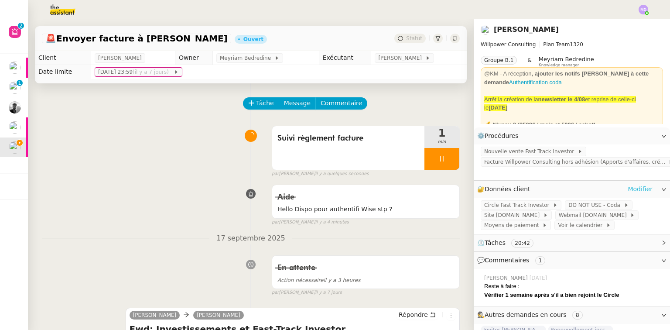
click at [637, 190] on link "Modifier" at bounding box center [639, 189] width 25 height 10
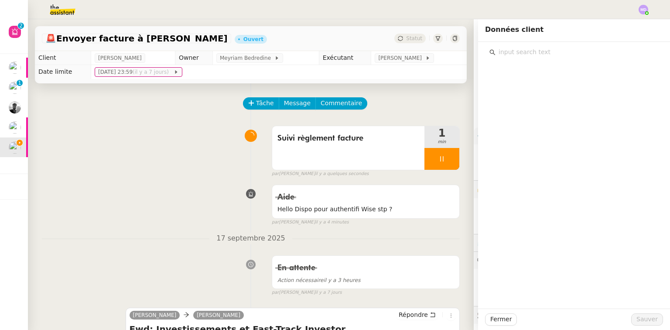
drag, startPoint x: 518, startPoint y: 58, endPoint x: 518, endPoint y: 53, distance: 4.8
click at [518, 56] on div at bounding box center [574, 175] width 192 height 266
click at [518, 53] on input "text" at bounding box center [576, 52] width 163 height 12
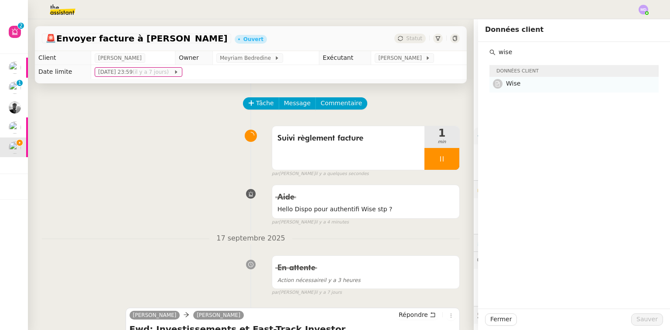
type input "wise"
click at [536, 83] on h4 "Wise" at bounding box center [579, 83] width 147 height 10
click at [642, 321] on span "Sauver" at bounding box center [646, 319] width 21 height 10
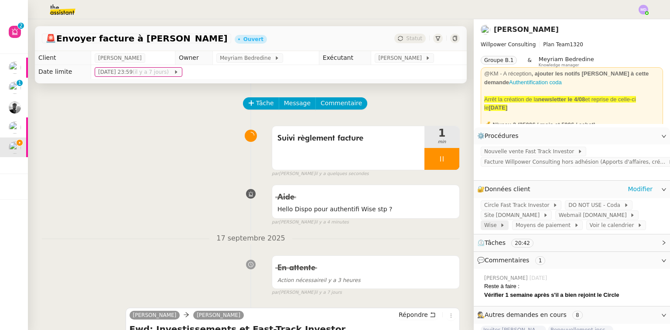
click at [500, 221] on span "Wise" at bounding box center [492, 225] width 16 height 9
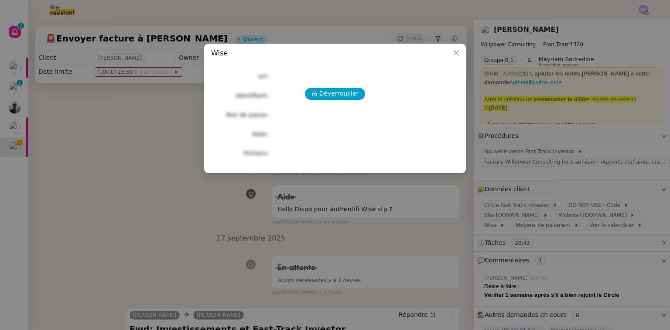
click at [326, 100] on div "Déverrouiller Url Identifiant Mot de passe Note Fichiers Upload" at bounding box center [335, 114] width 248 height 89
click at [326, 93] on span "Déverrouiller" at bounding box center [339, 94] width 40 height 10
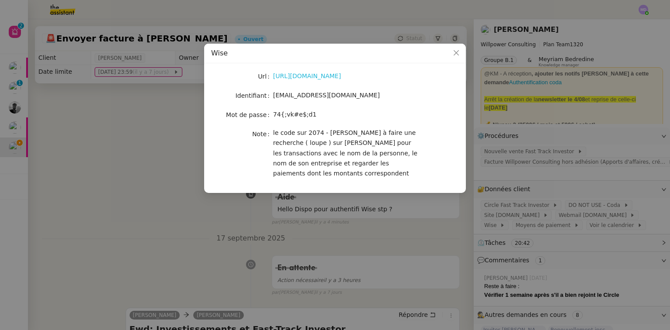
click at [328, 77] on link "https://wise.com/home/" at bounding box center [307, 75] width 68 height 7
click at [145, 137] on nz-modal-container "Wise Url https://wise.com/home/ Identifiant theassistant@umento.me Mot de passe…" at bounding box center [335, 165] width 670 height 330
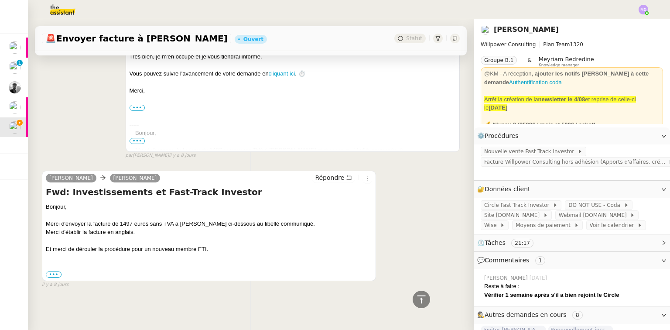
scroll to position [661, 0]
click at [474, 269] on div "💬 Commentaires 1" at bounding box center [572, 260] width 196 height 17
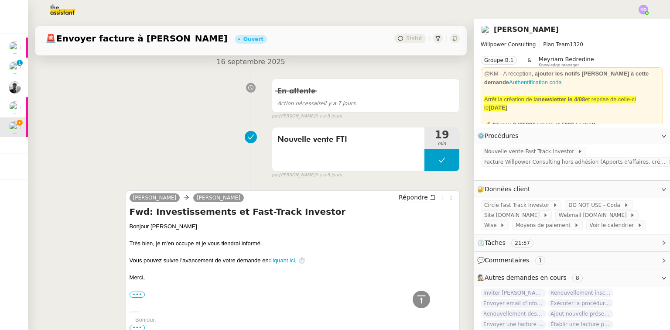
scroll to position [0, 0]
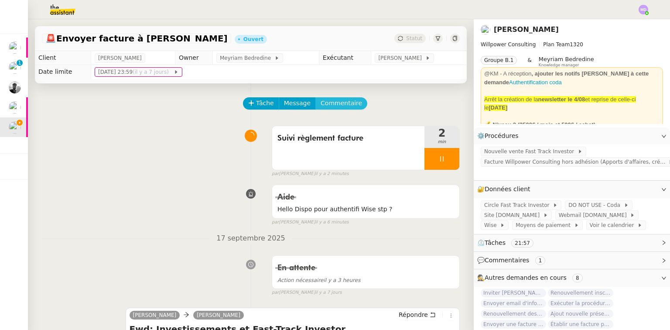
drag, startPoint x: 336, startPoint y: 99, endPoint x: 380, endPoint y: 118, distance: 48.3
click at [336, 100] on span "Commentaire" at bounding box center [340, 103] width 41 height 10
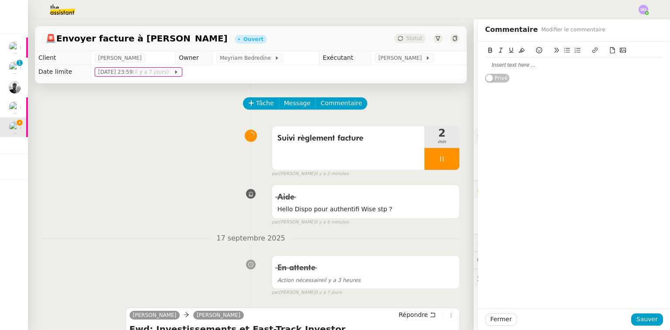
click at [504, 62] on div at bounding box center [574, 65] width 178 height 8
click at [645, 320] on span "Sauver" at bounding box center [646, 319] width 21 height 10
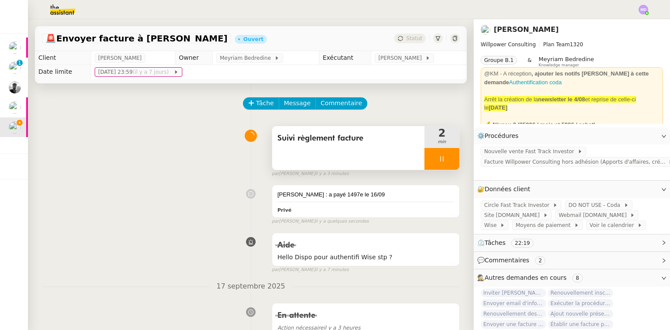
click at [429, 153] on div at bounding box center [441, 159] width 35 height 22
click at [443, 156] on button at bounding box center [450, 159] width 17 height 22
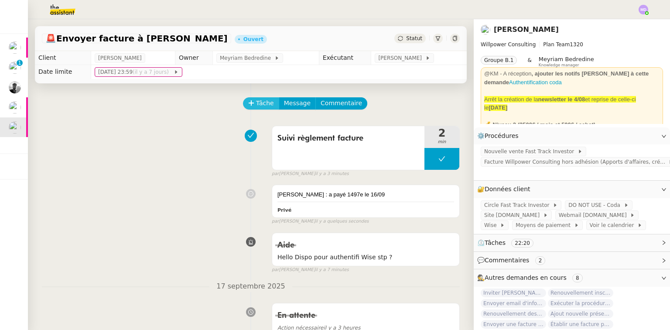
click at [248, 104] on icon at bounding box center [251, 103] width 6 height 6
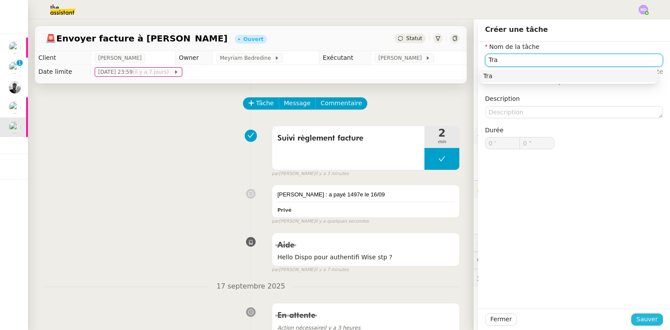
type input "Tra"
drag, startPoint x: 641, startPoint y: 321, endPoint x: 564, endPoint y: 279, distance: 87.6
click at [639, 321] on span "Sauver" at bounding box center [646, 319] width 21 height 10
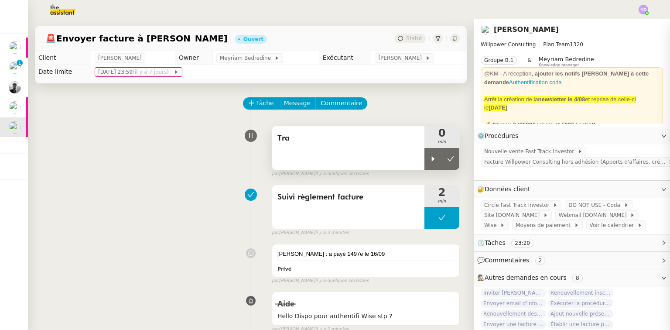
drag, startPoint x: 420, startPoint y: 154, endPoint x: 385, endPoint y: 152, distance: 35.4
click at [424, 154] on div at bounding box center [432, 159] width 17 height 22
click at [384, 152] on div "Tra" at bounding box center [348, 148] width 152 height 44
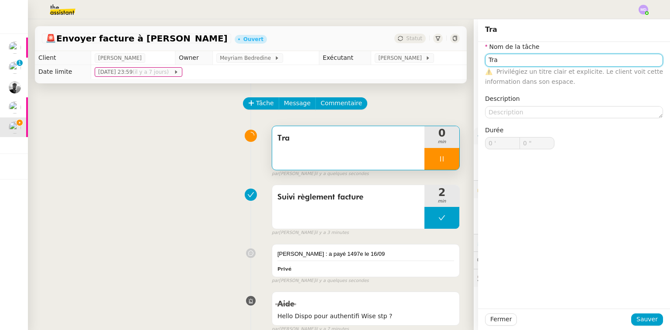
click at [522, 63] on input "Tra" at bounding box center [574, 60] width 178 height 13
type input "Trans"
type input "1 ""
type input "Transmission d'"
type input "2 ""
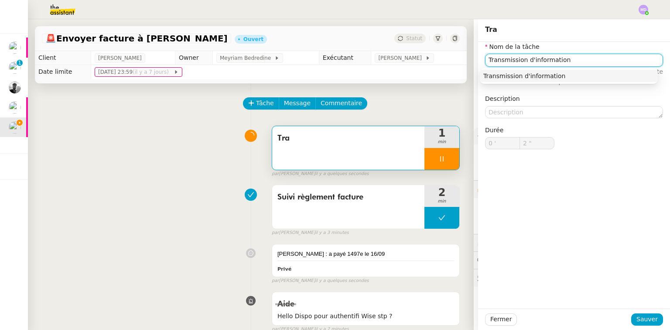
type input "Transmission d'informations"
type input "3 ""
type input "Transmission d'informations"
drag, startPoint x: 638, startPoint y: 318, endPoint x: 620, endPoint y: 314, distance: 19.2
click at [636, 319] on span "Sauver" at bounding box center [646, 319] width 21 height 10
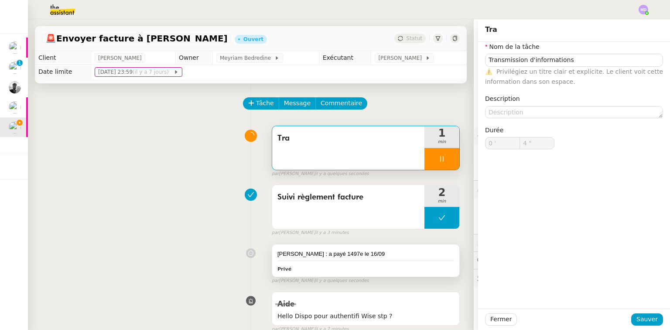
type input "5 ""
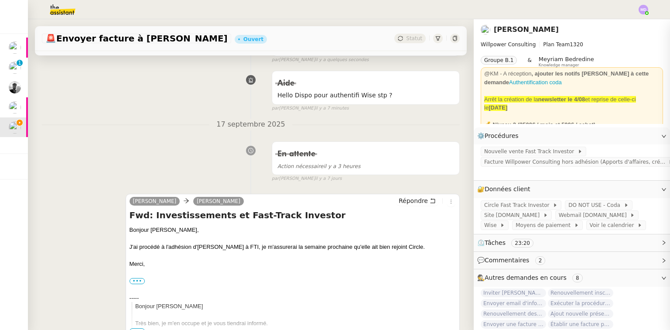
scroll to position [279, 0]
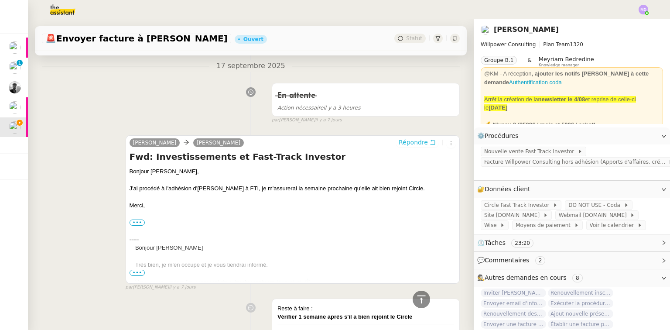
click at [408, 146] on span "Répondre" at bounding box center [413, 142] width 29 height 9
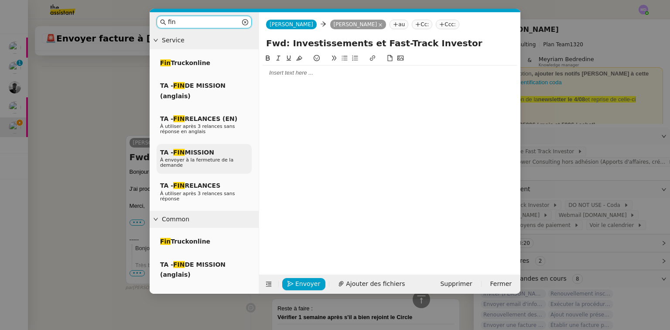
type input "fin"
click at [209, 152] on span "TA - FIN MISSION" at bounding box center [187, 152] width 54 height 7
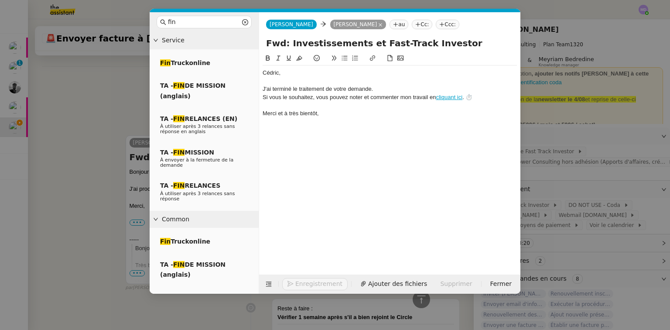
scroll to position [397, 0]
click at [264, 75] on div "﻿Cédric﻿," at bounding box center [389, 73] width 254 height 8
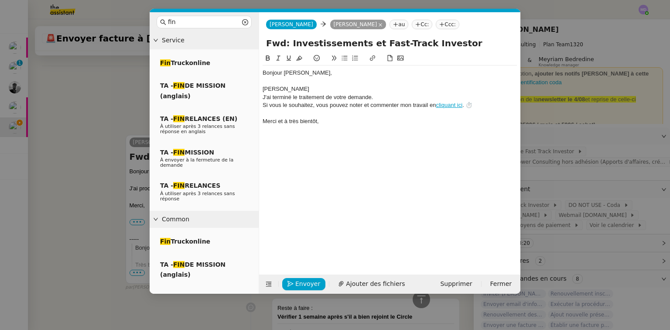
scroll to position [406, 0]
click at [108, 141] on nz-modal-container "fin Service Fin Truckonline TA - FIN DE MISSION (anglais) TA - FIN RELANCES (EN…" at bounding box center [335, 165] width 670 height 330
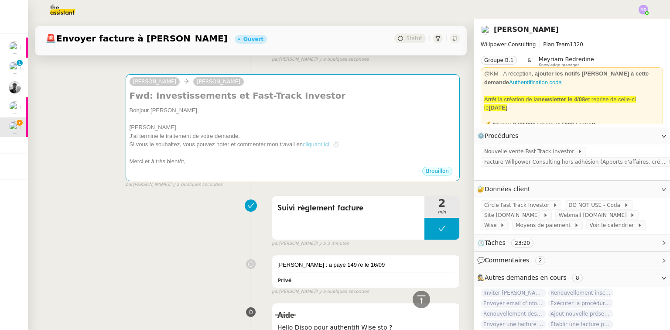
scroll to position [21, 0]
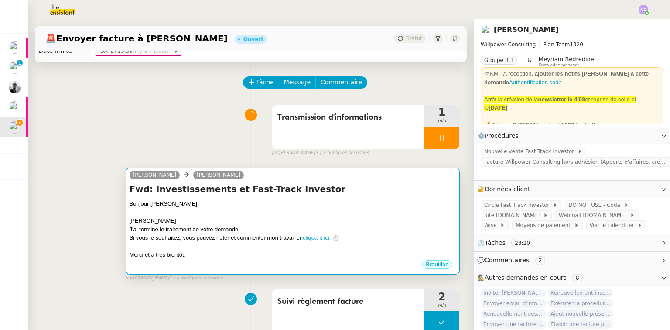
click at [219, 230] on div "J'ai terminé le traitement de votre demande." at bounding box center [293, 229] width 326 height 9
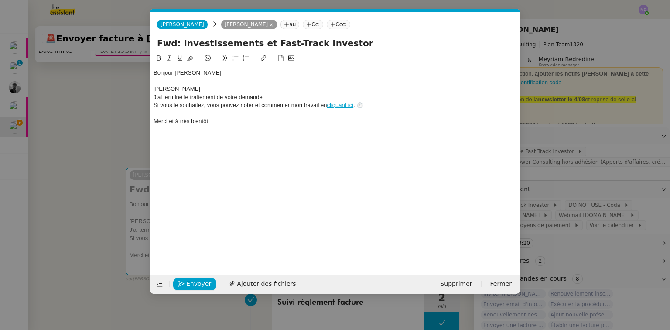
scroll to position [0, 25]
click at [211, 89] on div "Aurélie" at bounding box center [334, 89] width 363 height 8
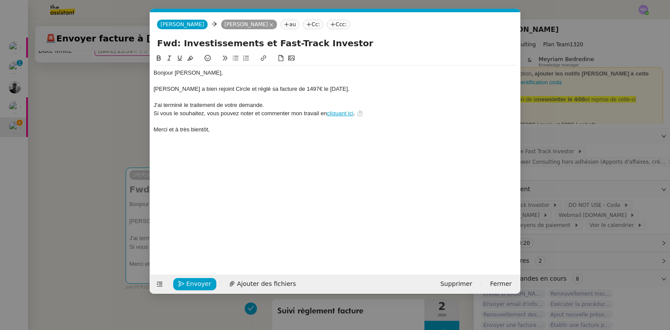
click at [185, 88] on div "Aurélie Bocquet a bien rejoint Circle et réglé sa facture de 1497€ le 16 septem…" at bounding box center [334, 89] width 363 height 8
click at [309, 86] on div "Aurélie Bocquet a bien rejoint Circle et réglé sa facture de 1497€ le 16 septem…" at bounding box center [334, 89] width 363 height 8
click at [344, 88] on div "Aurélie Bocquet a bien rejoint Circle et réglé sa facture de 1497€ le 16 septem…" at bounding box center [334, 89] width 363 height 8
click at [369, 94] on div at bounding box center [334, 97] width 363 height 8
click at [199, 280] on span "Envoyer" at bounding box center [198, 284] width 25 height 10
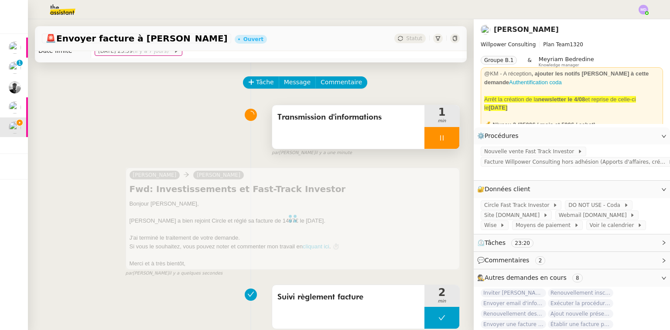
click at [438, 143] on div at bounding box center [441, 138] width 35 height 22
click at [442, 142] on button at bounding box center [450, 138] width 17 height 22
